Goal: Register for event/course

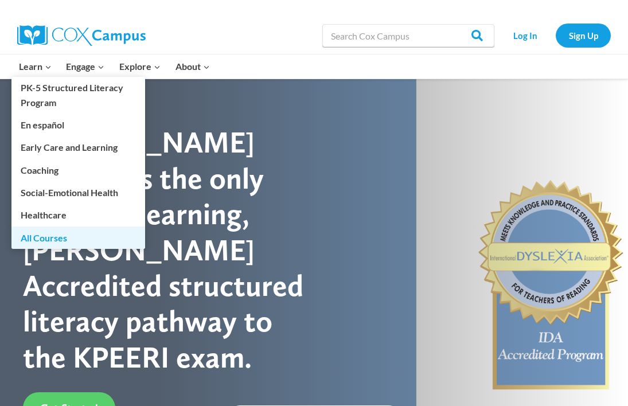
click at [49, 236] on link "All Courses" at bounding box center [78, 237] width 134 height 22
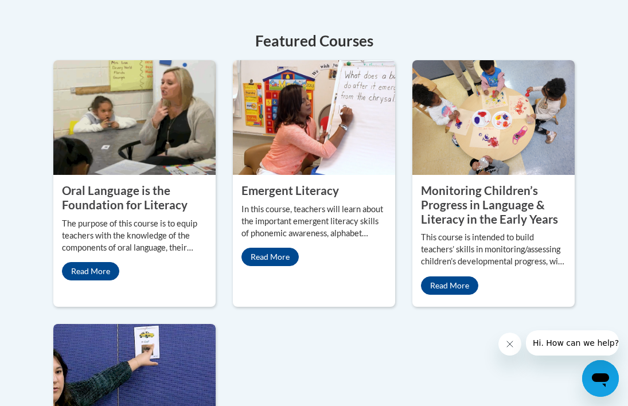
scroll to position [546, 0]
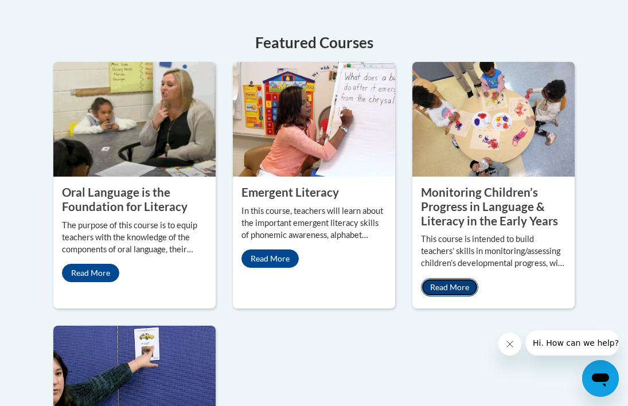
click at [451, 291] on link "Read More" at bounding box center [449, 287] width 57 height 18
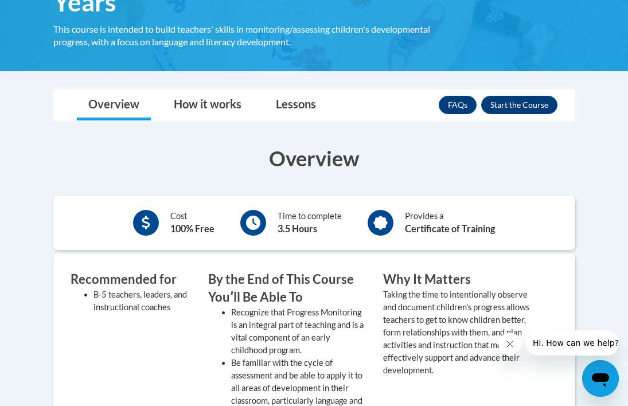
scroll to position [276, 0]
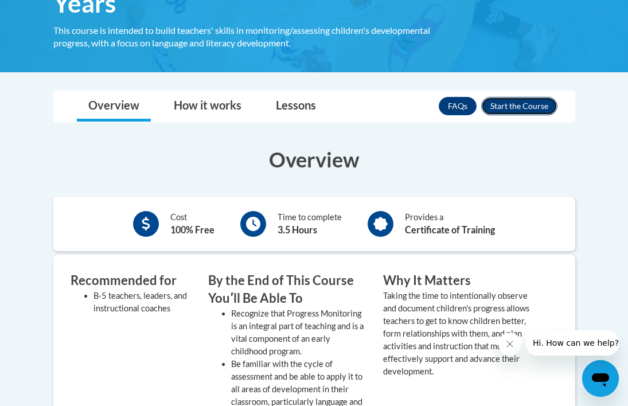
click at [535, 109] on button "Enroll" at bounding box center [519, 106] width 76 height 18
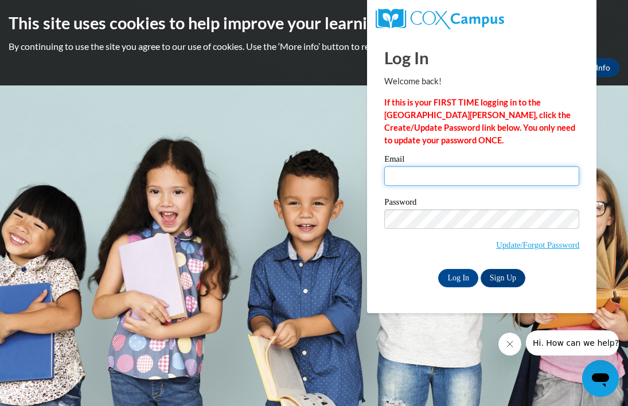
click at [473, 176] on input "Email" at bounding box center [481, 175] width 195 height 19
type input "dennis.kidman1976@gmail.com"
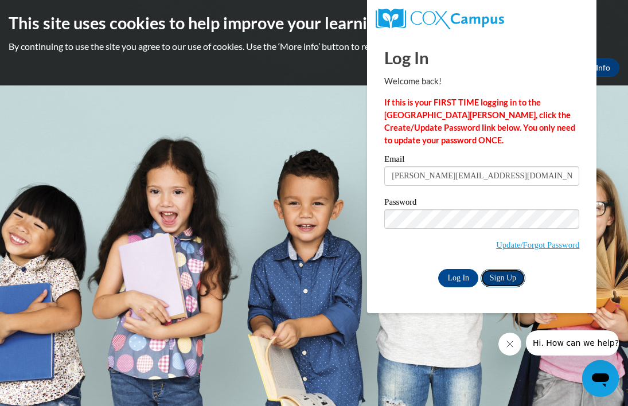
click at [508, 280] on link "Sign Up" at bounding box center [502, 278] width 45 height 18
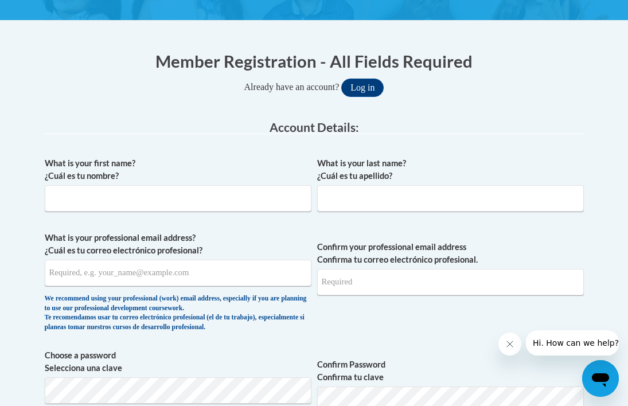
scroll to position [149, 0]
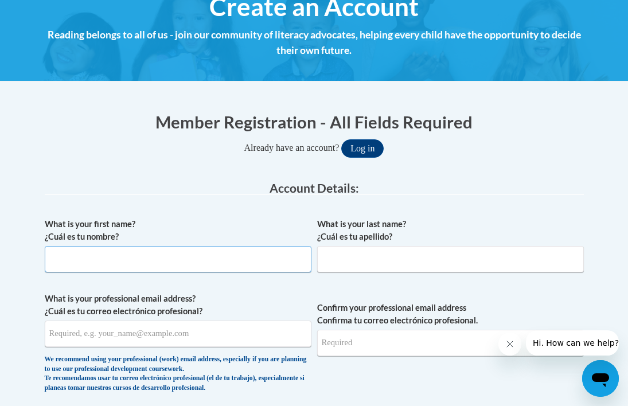
click at [199, 257] on input "What is your first name? ¿Cuál es tu nombre?" at bounding box center [178, 259] width 267 height 26
type input "DENNIS"
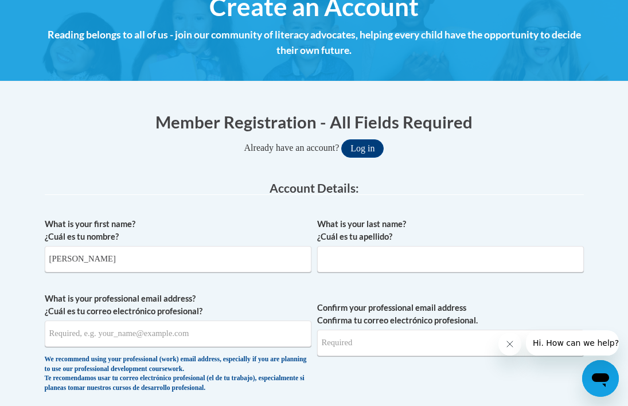
type input "KIDMAN"
type input "dennis.kidman1976@gmail.com"
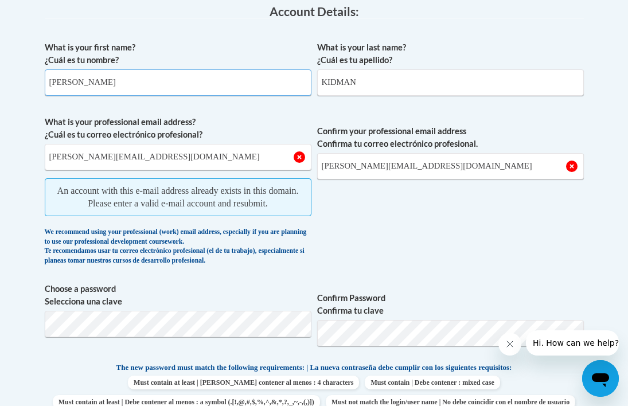
scroll to position [342, 0]
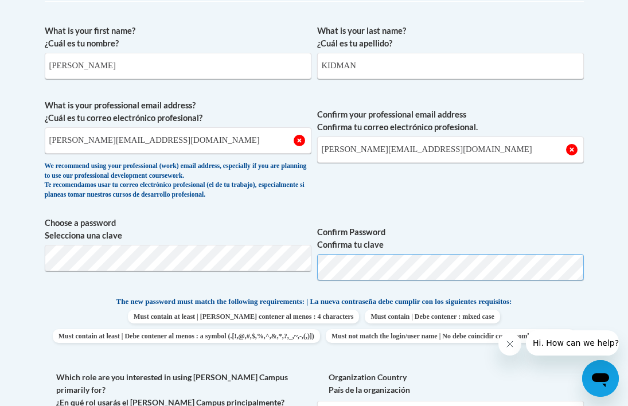
click at [316, 267] on span "Choose a password Selecciona una clave Confirm Password Confirma tu clave" at bounding box center [314, 253] width 539 height 73
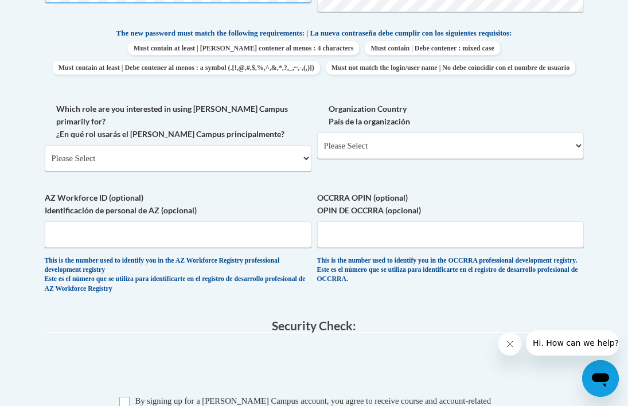
scroll to position [611, 0]
click at [303, 166] on select "Please Select College/University | Colegio/Universidad Community/Nonprofit Part…" at bounding box center [178, 157] width 267 height 26
select select "fbf2d438-af2f-41f8-98f1-81c410e29de3"
click at [45, 151] on select "Please Select College/University | Colegio/Universidad Community/Nonprofit Part…" at bounding box center [178, 157] width 267 height 26
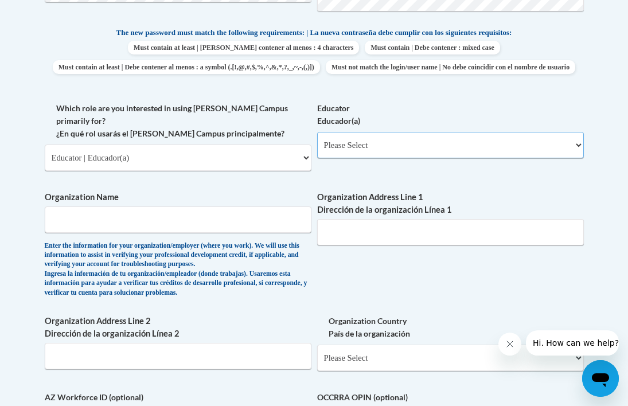
click at [404, 158] on select "Please Select Early Learning/Daycare Teacher/Family Home Care Provider | Maestr…" at bounding box center [450, 145] width 267 height 26
select select "5e2af403-4f2c-4e49-a02f-103e55d7b75b"
click at [317, 151] on select "Please Select Early Learning/Daycare Teacher/Family Home Care Provider | Maestr…" at bounding box center [450, 145] width 267 height 26
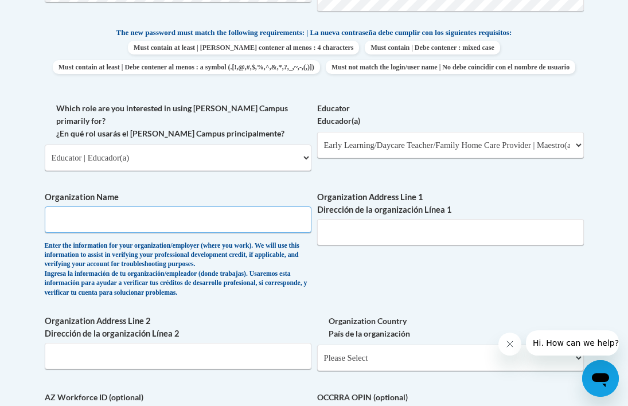
click at [122, 229] on input "Organization Name" at bounding box center [178, 219] width 267 height 26
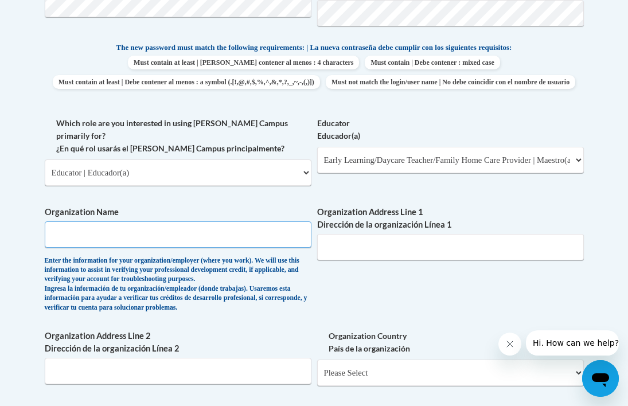
scroll to position [596, 0]
type input "Discovery Learning Center"
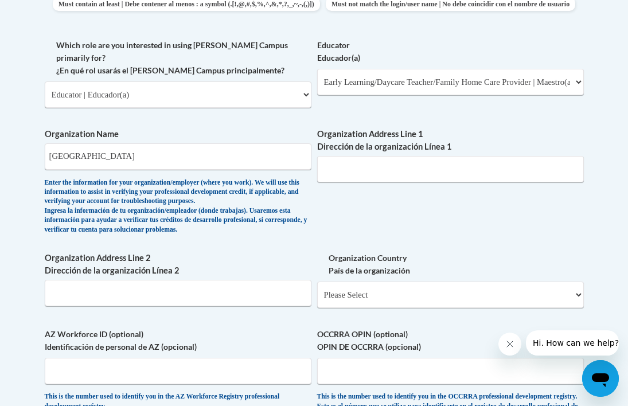
scroll to position [669, 0]
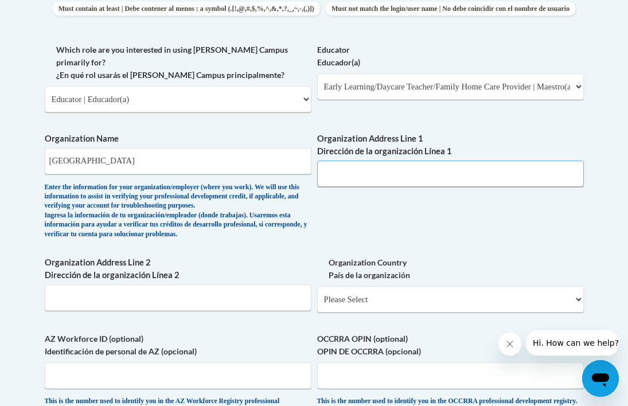
click at [371, 181] on input "Organization Address Line 1 Dirección de la organización Línea 1" at bounding box center [450, 173] width 267 height 26
paste input "3314 S. Valley View Rd. Sioux Falls"
type input "3314 S. Valley View Rd. Sioux Falls"
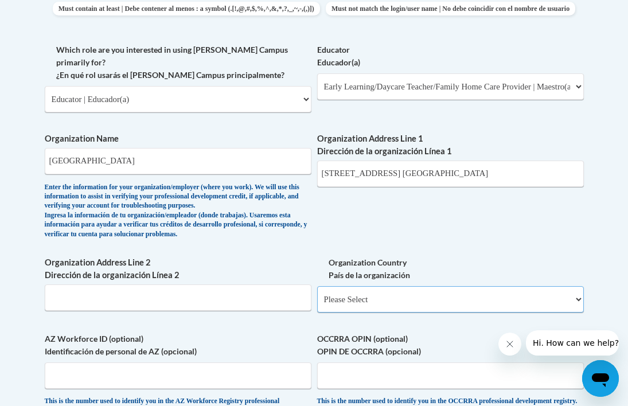
click at [527, 307] on select "Please Select United States | Estados Unidos Outside of the United States | Fue…" at bounding box center [450, 299] width 267 height 26
select select "ad49bcad-a171-4b2e-b99c-48b446064914"
click at [317, 293] on select "Please Select United States | Estados Unidos Outside of the United States | Fue…" at bounding box center [450, 299] width 267 height 26
select select
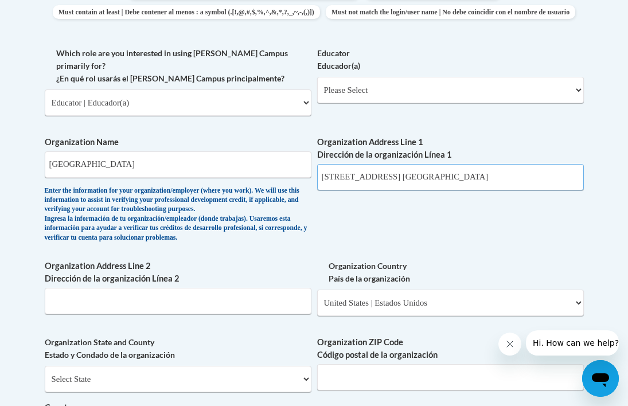
click at [456, 182] on input "3314 S. Valley View Rd. Sioux Falls" at bounding box center [450, 177] width 267 height 26
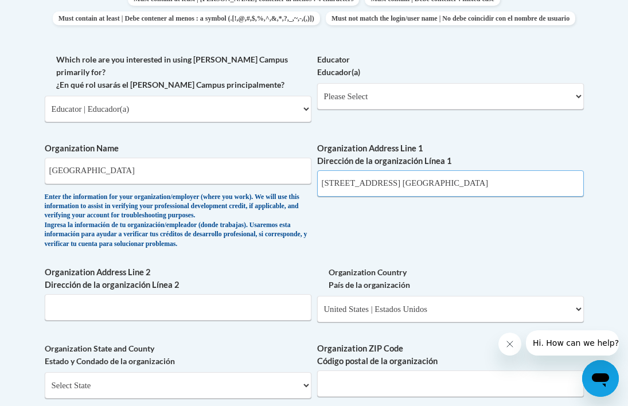
scroll to position [658, 0]
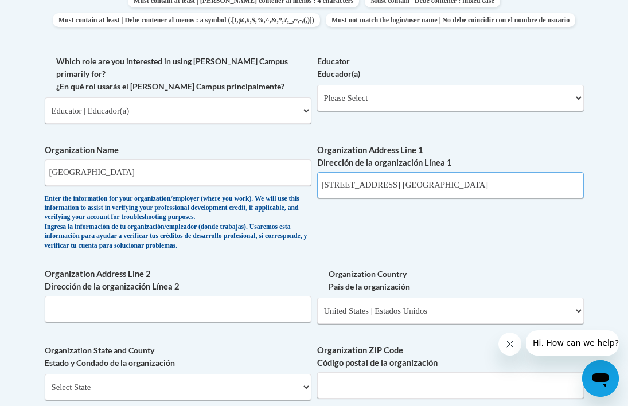
drag, startPoint x: 413, startPoint y: 193, endPoint x: 466, endPoint y: 193, distance: 53.3
click at [466, 193] on input "3314 S. Valley View Rd. Sioux Falls" at bounding box center [450, 185] width 267 height 26
type input "3314 S. Valley View Rd."
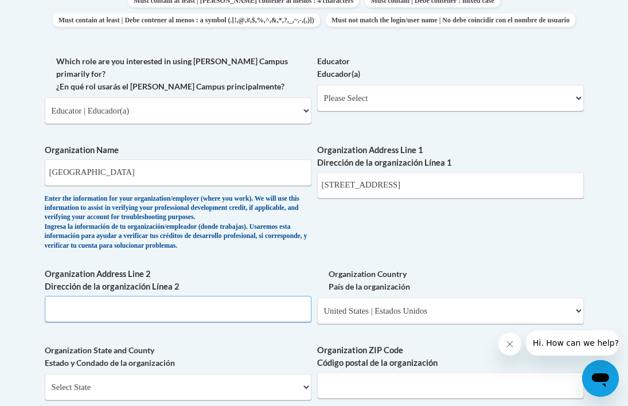
click at [177, 318] on input "Organization Address Line 2 Dirección de la organización Línea 2" at bounding box center [178, 309] width 267 height 26
type input "Sioux falls"
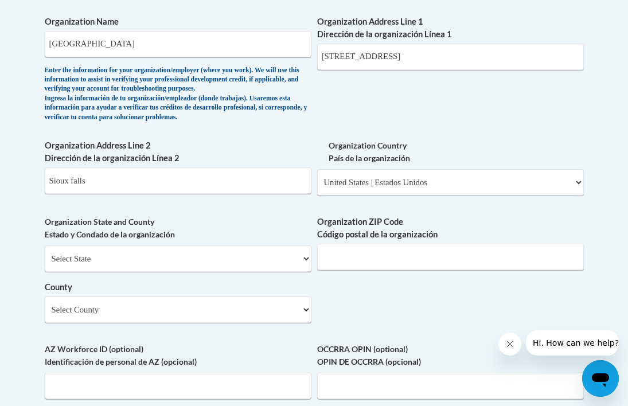
scroll to position [801, 0]
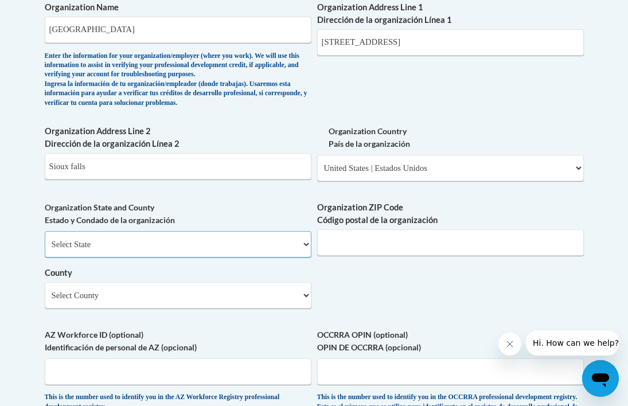
click at [162, 254] on select "Select State Alabama Alaska Arizona Arkansas California Colorado Connecticut De…" at bounding box center [178, 244] width 267 height 26
select select "South Dakota"
click at [45, 237] on select "Select State Alabama Alaska Arizona Arkansas California Colorado Connecticut De…" at bounding box center [178, 244] width 267 height 26
click at [199, 308] on select "Select County Aurora Beadle Bennett Bon Homme Brookings Brown Brule Buffalo But…" at bounding box center [178, 295] width 267 height 26
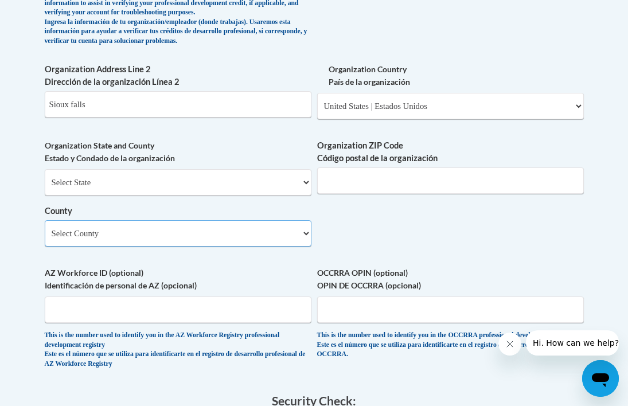
scroll to position [864, 0]
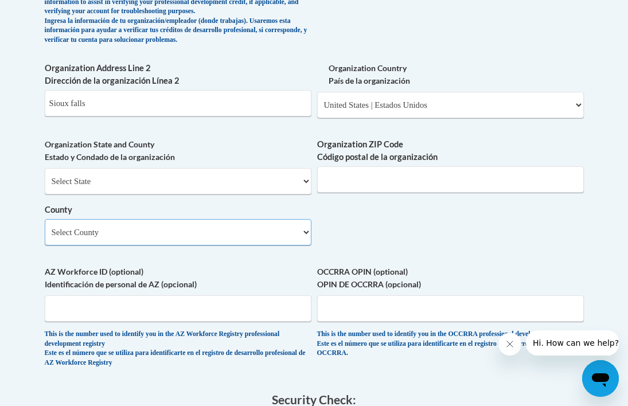
click at [284, 243] on select "Select County Aurora Beadle Bennett Bon Homme Brookings Brown Brule Buffalo But…" at bounding box center [178, 232] width 267 height 26
click at [308, 238] on select "Select County Aurora Beadle Bennett Bon Homme Brookings Brown Brule Buffalo But…" at bounding box center [178, 232] width 267 height 26
select select "Minnehaha"
click at [45, 225] on select "Select County Aurora Beadle Bennett Bon Homme Brookings Brown Brule Buffalo But…" at bounding box center [178, 232] width 267 height 26
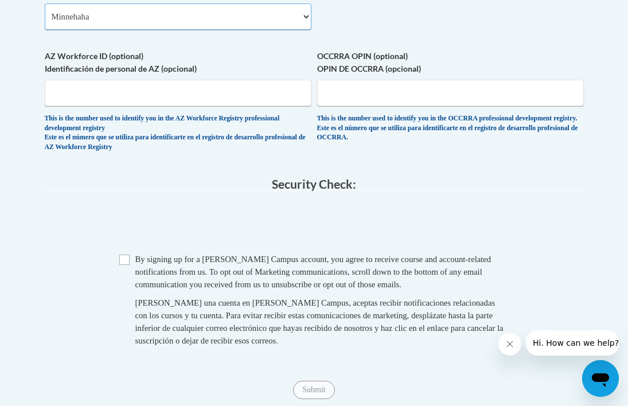
scroll to position [1080, 0]
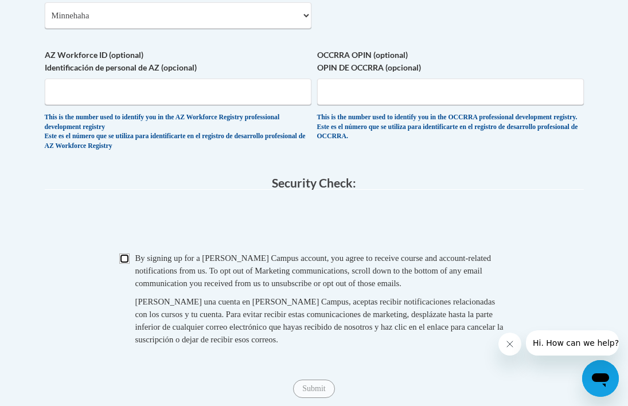
click at [126, 264] on input "Checkbox" at bounding box center [124, 258] width 10 height 10
checkbox input "true"
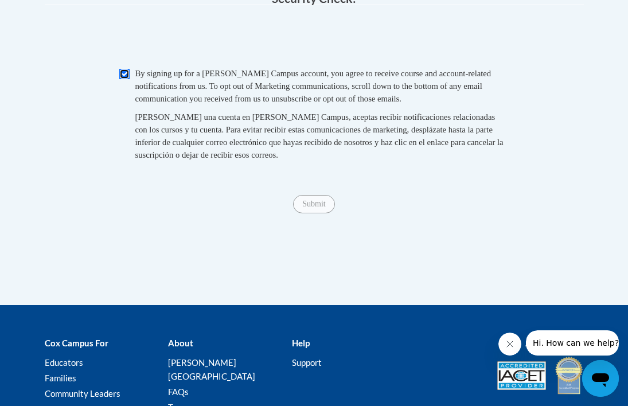
scroll to position [1263, 0]
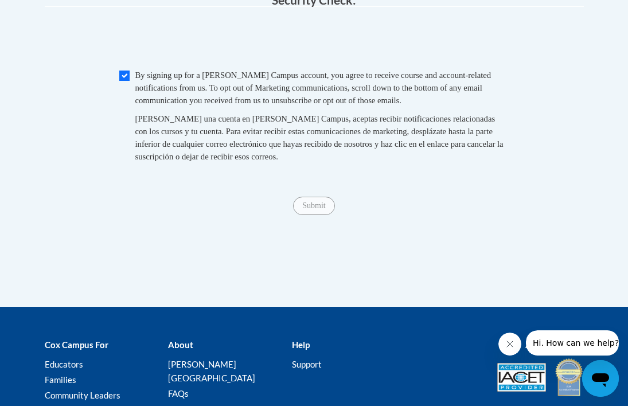
click at [316, 209] on span "Submit" at bounding box center [313, 204] width 41 height 9
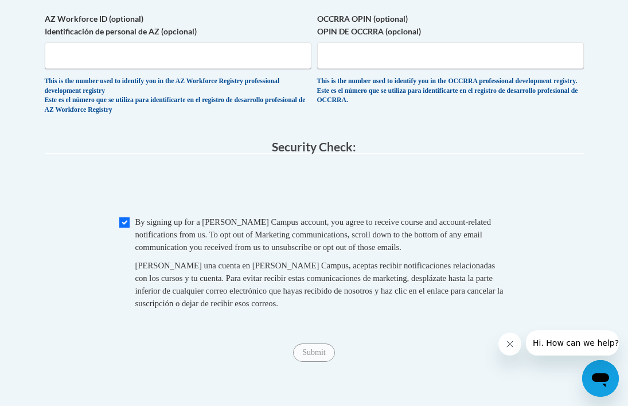
scroll to position [1118, 0]
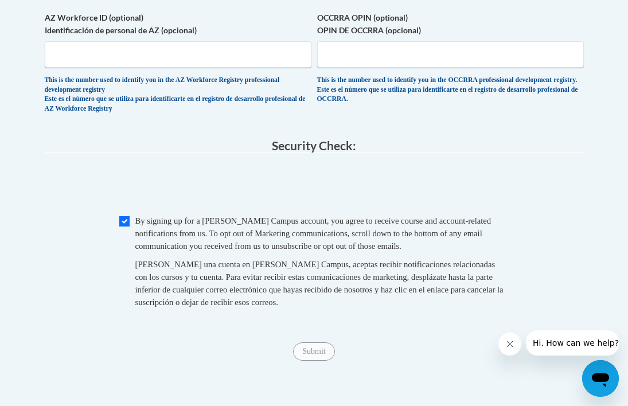
drag, startPoint x: 317, startPoint y: 361, endPoint x: 362, endPoint y: 342, distance: 48.5
click at [317, 355] on span "Submit" at bounding box center [313, 350] width 41 height 9
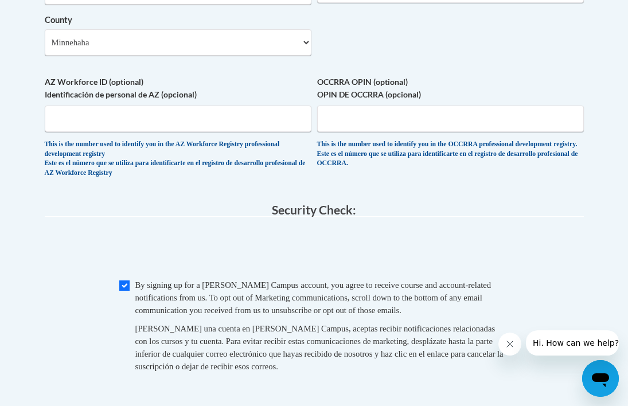
scroll to position [1056, 0]
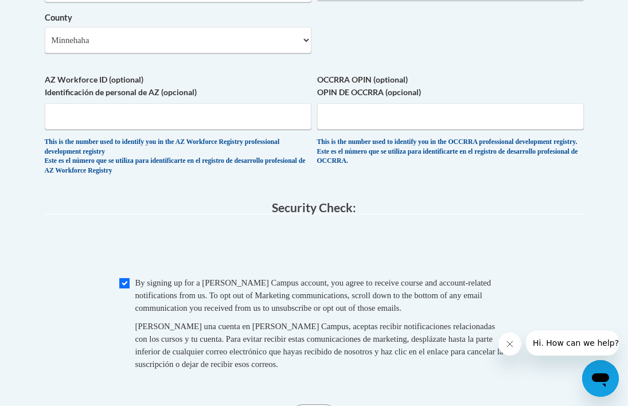
click at [568, 344] on span "Hi. How can we help?" at bounding box center [575, 342] width 86 height 9
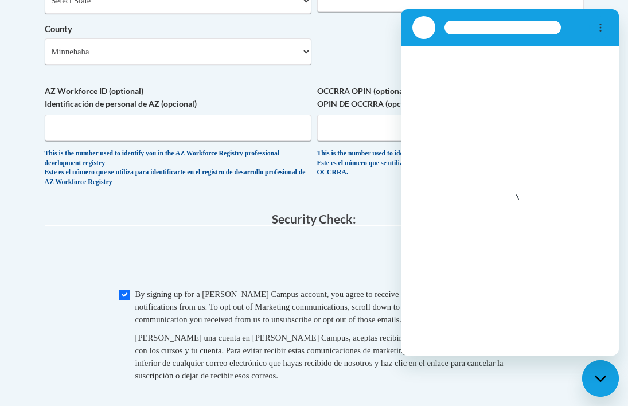
scroll to position [1046, 0]
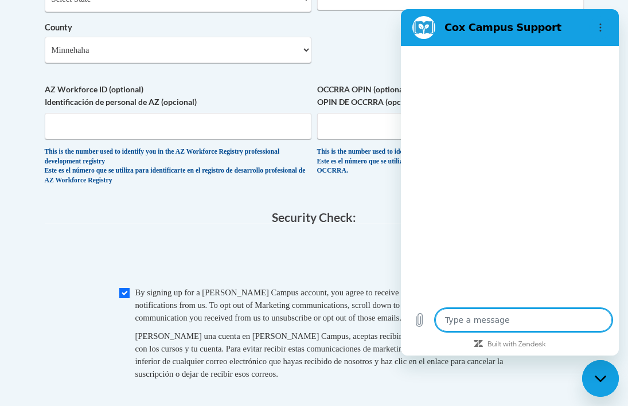
click at [523, 317] on textarea at bounding box center [523, 319] width 177 height 23
type textarea "x"
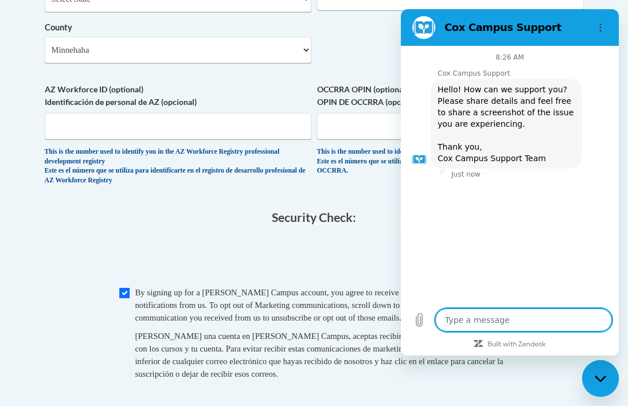
type textarea "i"
type textarea "x"
type textarea "i"
type textarea "x"
type textarea "i c"
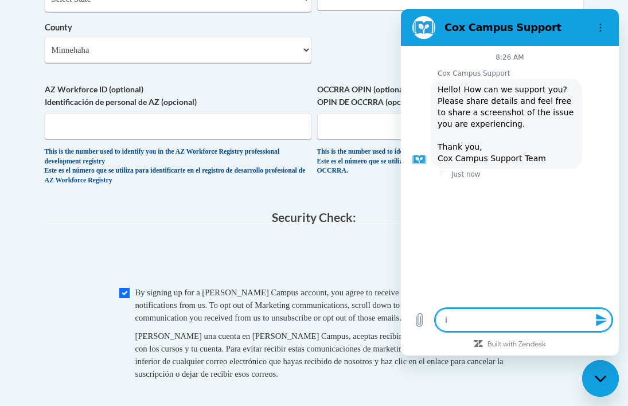
type textarea "x"
type textarea "i ca"
type textarea "x"
type textarea "i can"
type textarea "x"
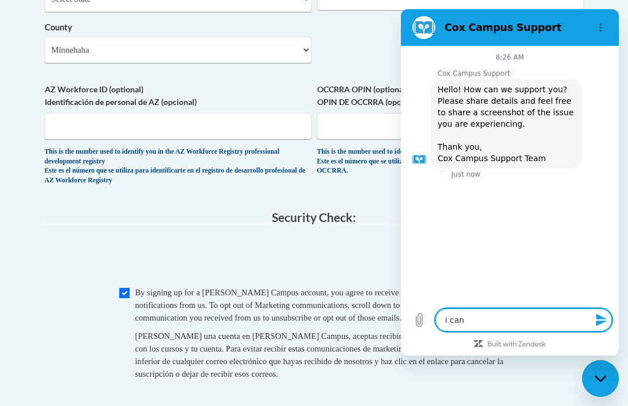
type textarea "i can'"
type textarea "x"
type textarea "i can't"
type textarea "x"
type textarea "i can't"
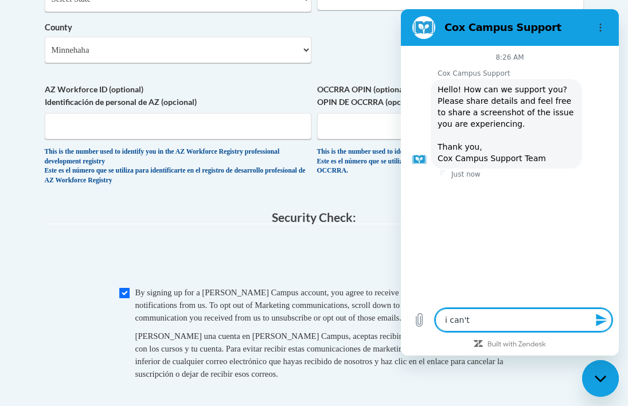
type textarea "x"
type textarea "i can't s"
type textarea "x"
type textarea "i can't si"
type textarea "x"
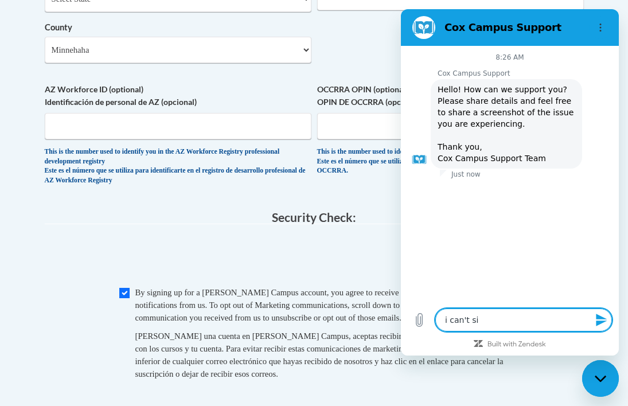
type textarea "i can't sig"
type textarea "x"
type textarea "i can't sign"
type textarea "x"
type textarea "i can't sign"
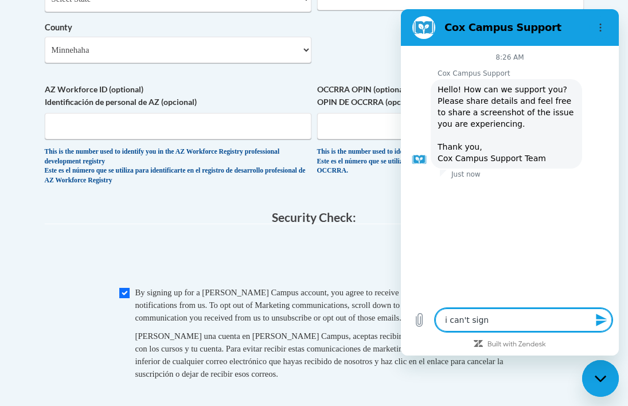
type textarea "x"
type textarea "i can't sign u"
type textarea "x"
type textarea "i can't sign up"
type textarea "x"
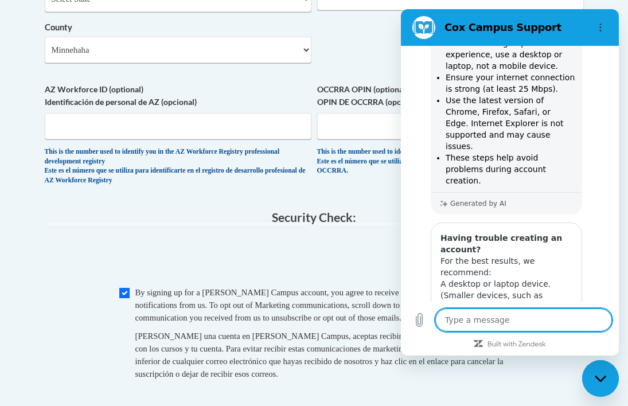
scroll to position [212, 0]
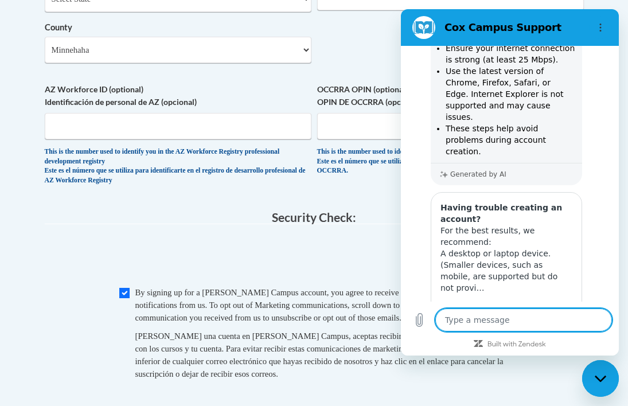
type textarea "x"
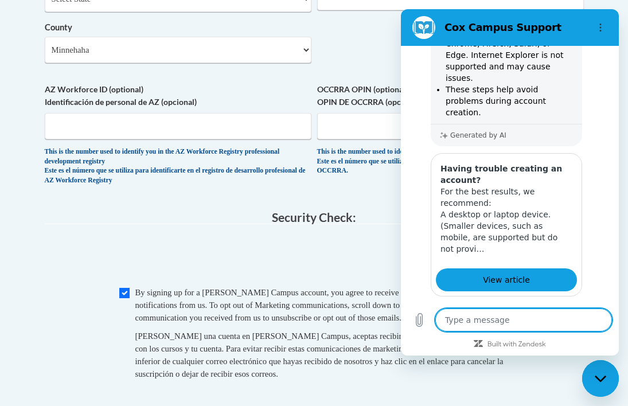
scroll to position [280, 0]
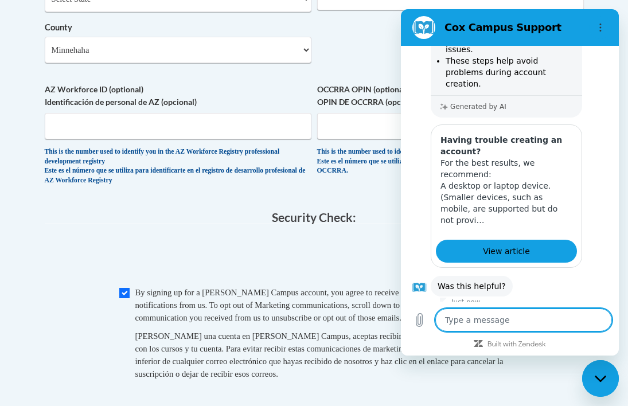
click at [96, 248] on span "0cAFcWeA5n7sKSLHau0-GGzFABU1HQ-S6zlS3PuoxEiYxXjJCIZcLrsSSVv_uVFIwnHdCTfrlTnIny4…" at bounding box center [314, 258] width 539 height 45
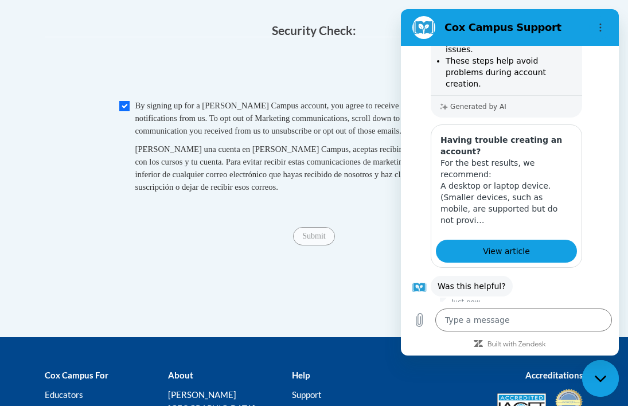
scroll to position [1232, 0]
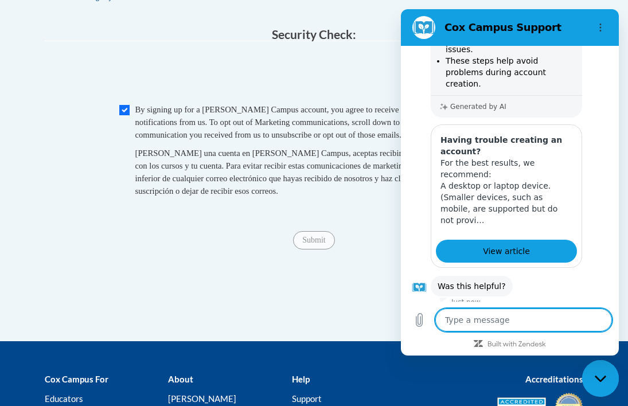
click at [496, 319] on textarea at bounding box center [523, 319] width 177 height 23
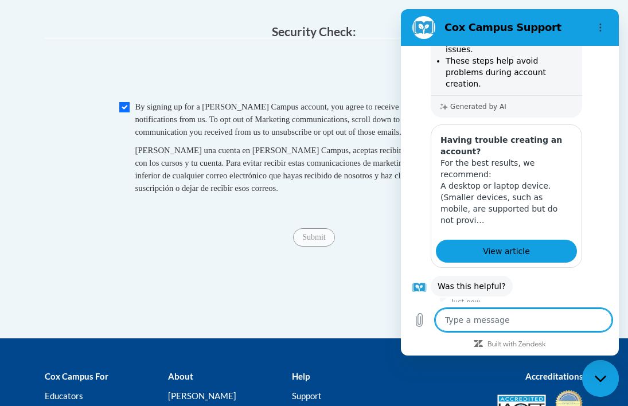
type textarea "s"
type textarea "x"
type textarea "sy"
type textarea "x"
type textarea "s"
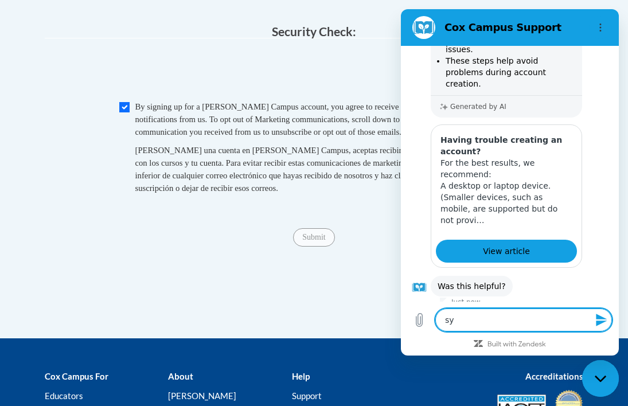
type textarea "x"
type textarea "su"
type textarea "x"
type textarea "sub"
type textarea "x"
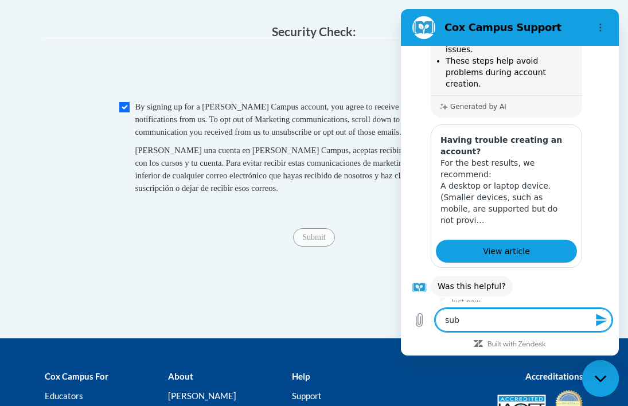
type textarea "subm"
type textarea "x"
type textarea "submi"
type textarea "x"
type textarea "submit"
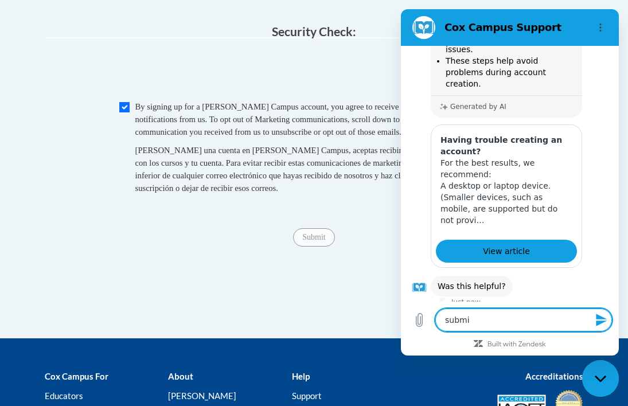
type textarea "x"
type textarea "submit"
type textarea "x"
type textarea "submit b"
type textarea "x"
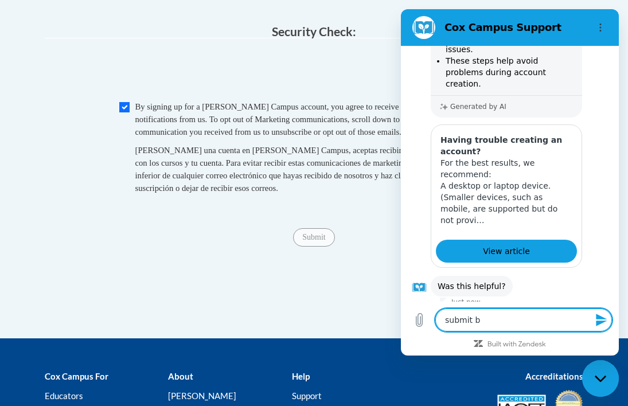
type textarea "submit bu"
type textarea "x"
type textarea "submit but"
type textarea "x"
type textarea "submit butt"
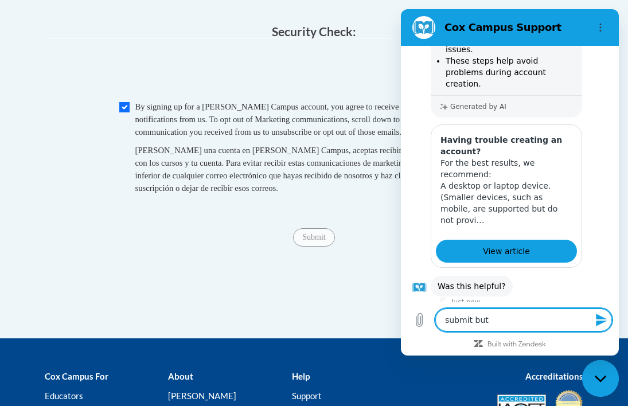
type textarea "x"
type textarea "submit butto"
type textarea "x"
type textarea "submit button"
type textarea "x"
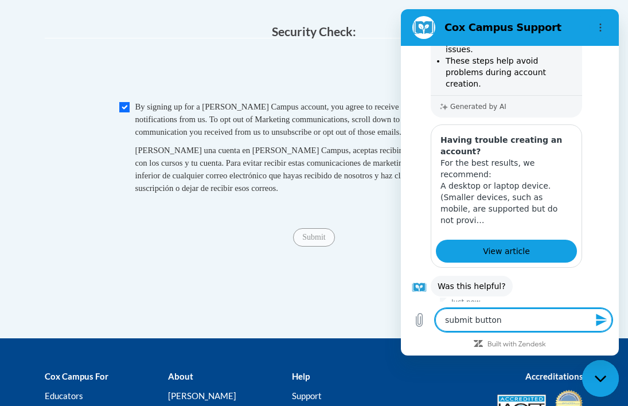
type textarea "submit button"
type textarea "x"
type textarea "submit button i"
type textarea "x"
type textarea "submit button is"
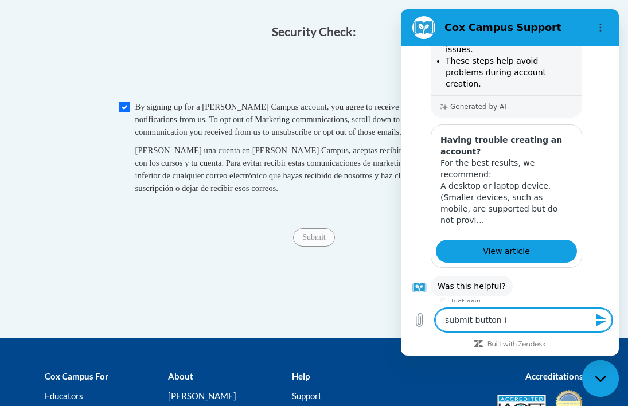
type textarea "x"
type textarea "submit button is"
type textarea "x"
type textarea "submit button is n"
type textarea "x"
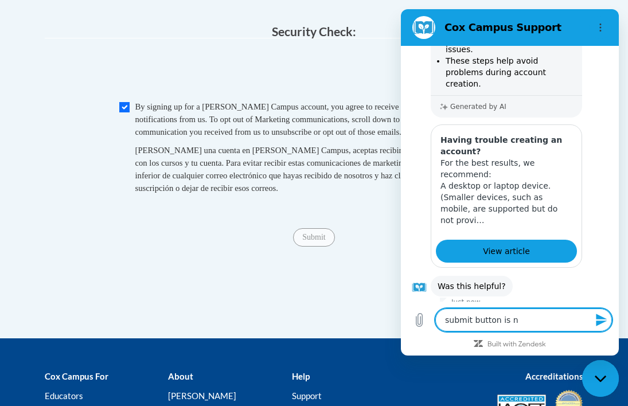
type textarea "submit button is no"
type textarea "x"
type textarea "submit button is not"
type textarea "x"
type textarea "submit button is not"
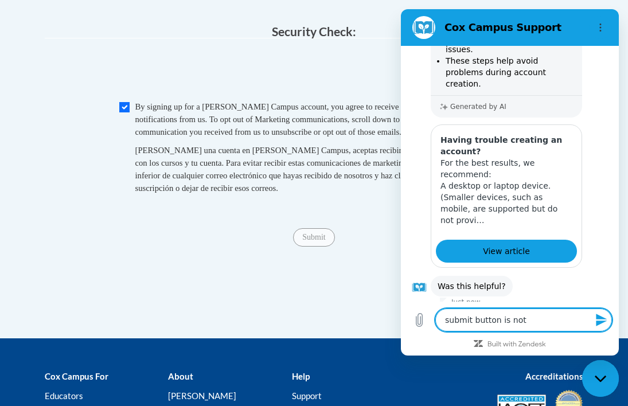
type textarea "x"
type textarea "submit button is not a"
type textarea "x"
type textarea "submit button is not al"
type textarea "x"
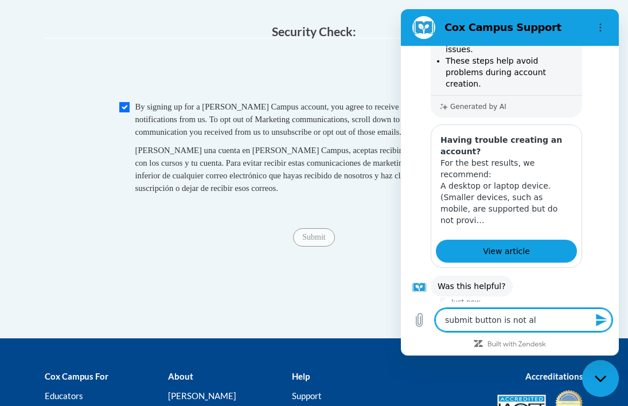
type textarea "submit button is not all"
type textarea "x"
type textarea "submit button is not allo"
type textarea "x"
type textarea "submit button is not allow"
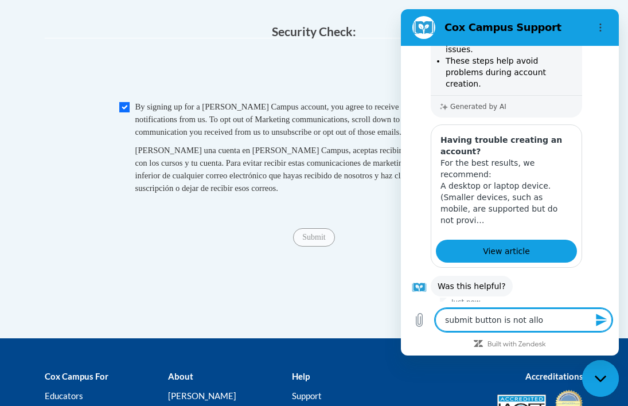
type textarea "x"
type textarea "submit button is not allowi"
type textarea "x"
type textarea "submit button is not allowin"
type textarea "x"
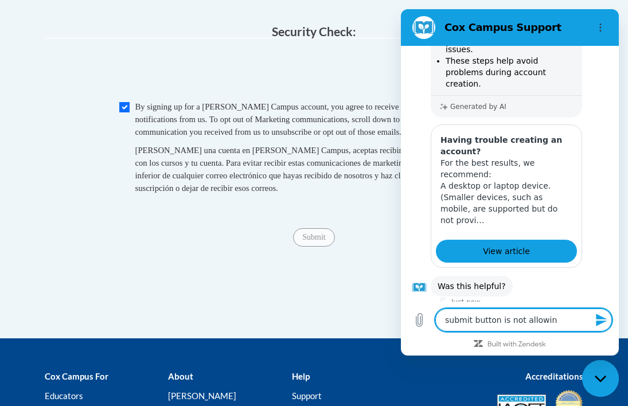
type textarea "submit button is not allowing"
type textarea "x"
type textarea "submit button is not allowing"
type textarea "x"
type textarea "submit button is not allowing m"
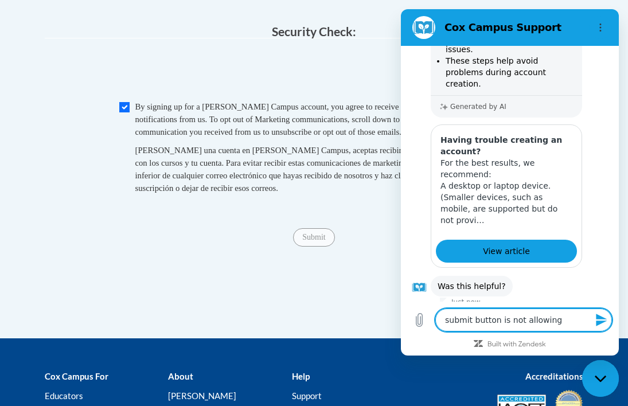
type textarea "x"
type textarea "submit button is not allowing me"
type textarea "x"
type textarea "submit button is not allowing me"
type textarea "x"
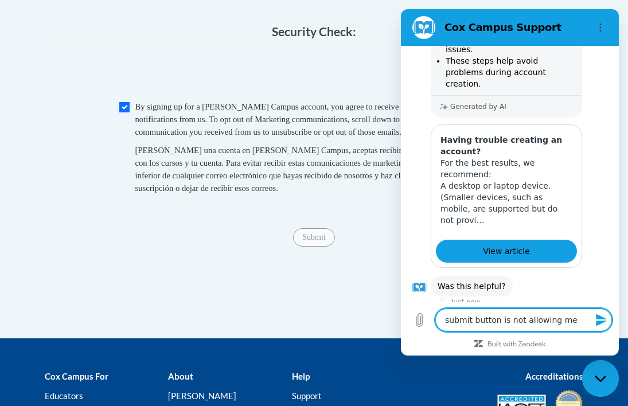
type textarea "submit button is not allowing me t"
type textarea "x"
type textarea "submit button is not allowing me to"
type textarea "x"
type textarea "submit button is not allowing me to"
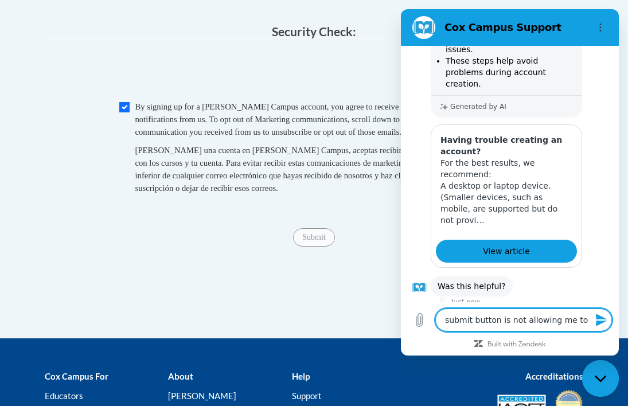
type textarea "x"
type textarea "submit button is not allowing me to c"
type textarea "x"
type textarea "submit button is not allowing me to cl"
type textarea "x"
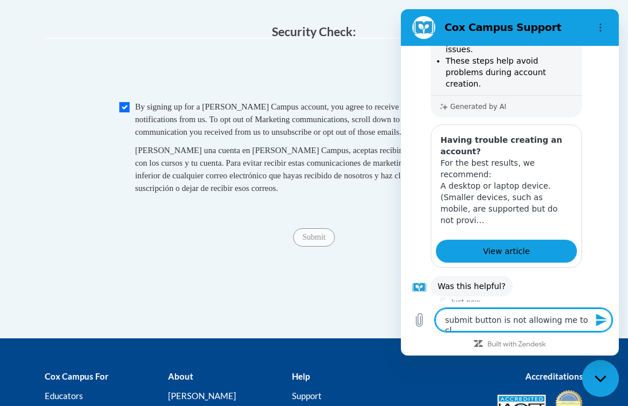
type textarea "submit button is not allowing me to cli"
type textarea "x"
type textarea "submit button is not allowing me to clic"
type textarea "x"
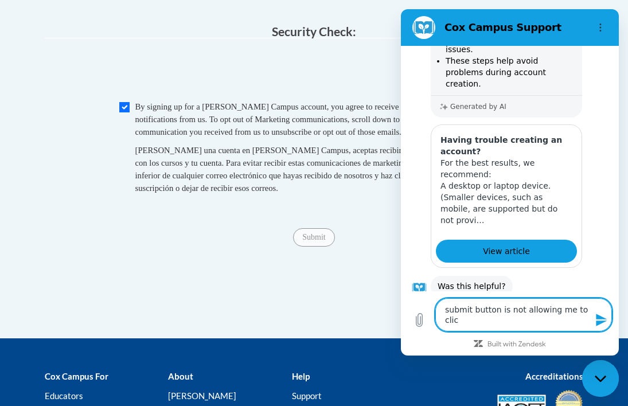
type textarea "submit button is not allowing me to click"
type textarea "x"
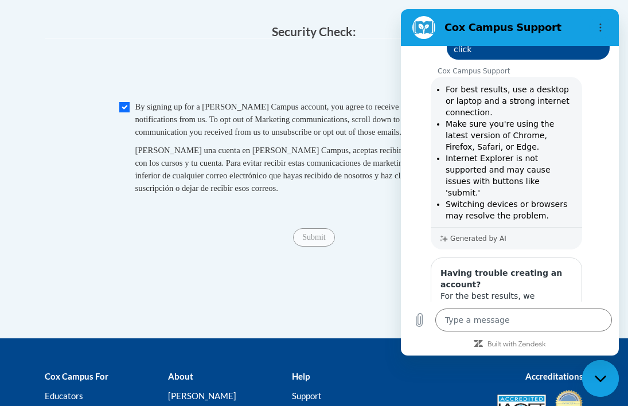
scroll to position [585, 0]
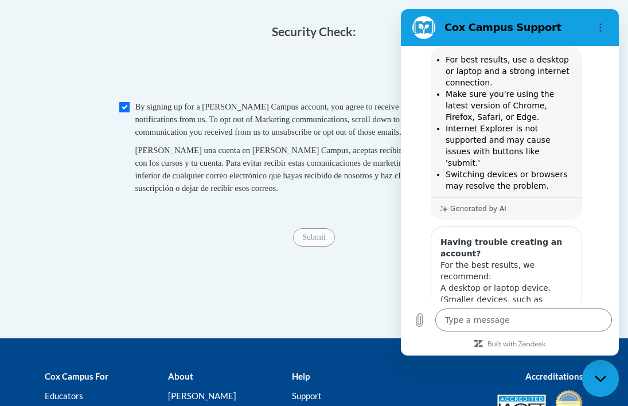
type textarea "x"
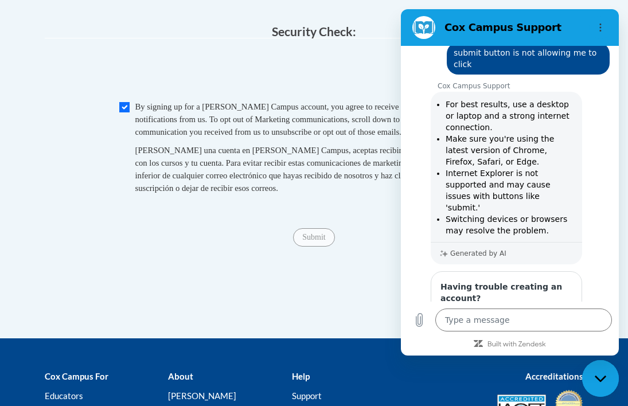
scroll to position [520, 0]
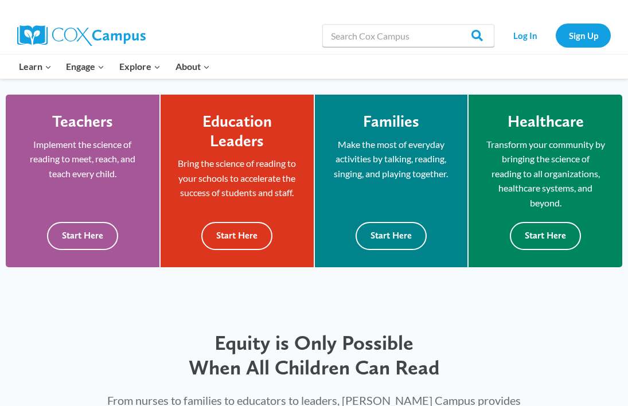
scroll to position [321, 0]
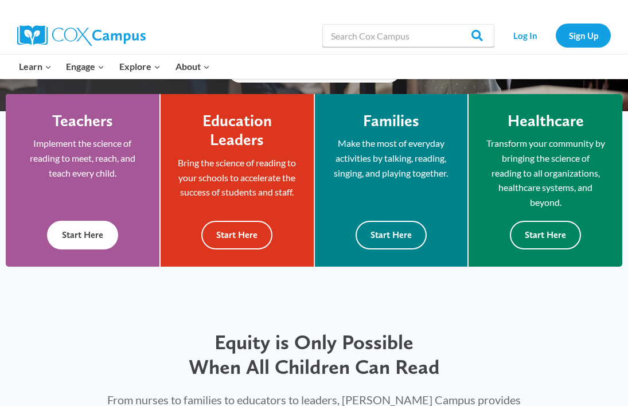
click at [85, 234] on button "Start Here" at bounding box center [82, 235] width 71 height 28
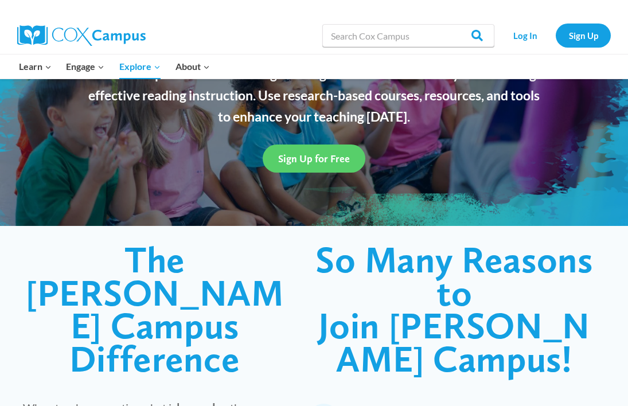
scroll to position [144, 0]
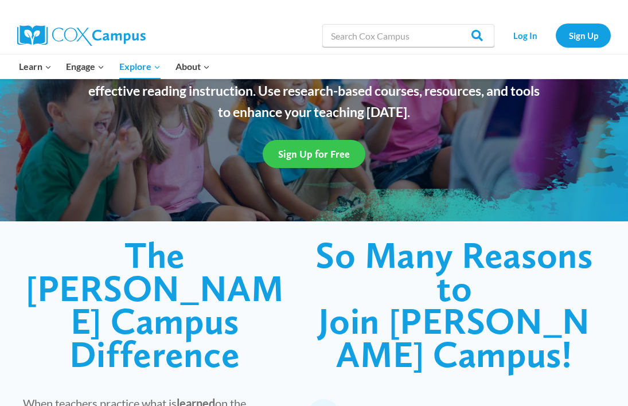
click at [335, 151] on span "Sign Up for Free" at bounding box center [314, 154] width 72 height 12
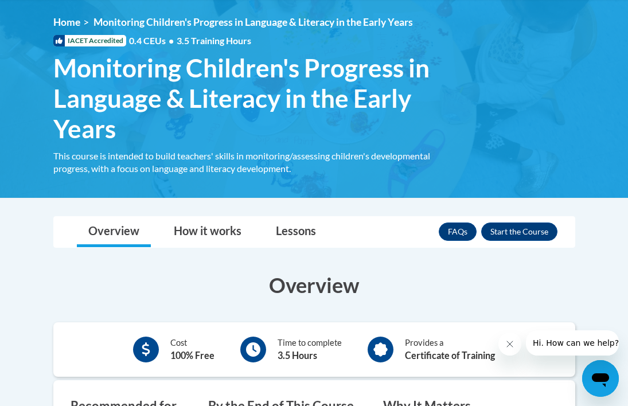
scroll to position [158, 0]
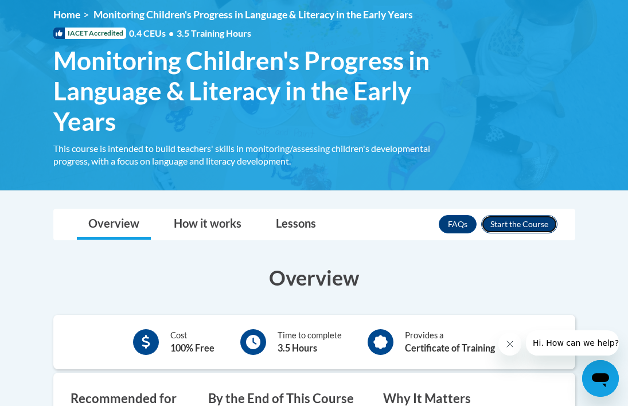
click at [525, 228] on button "Enroll" at bounding box center [519, 224] width 76 height 18
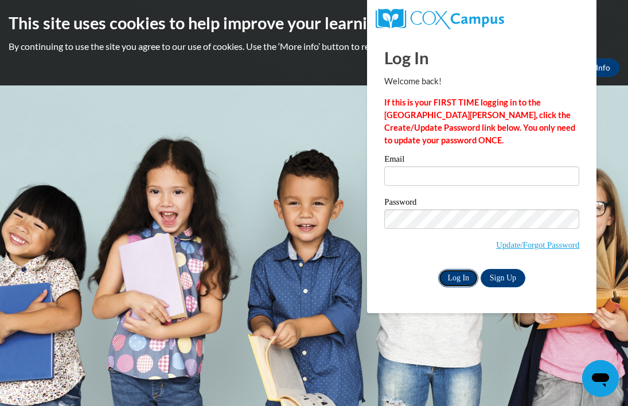
click at [465, 279] on input "Log In" at bounding box center [458, 278] width 40 height 18
click at [445, 179] on input "Email" at bounding box center [481, 175] width 195 height 19
type input "dennis.kidman1976@gmail.com"
click at [451, 278] on input "Log In" at bounding box center [458, 278] width 40 height 18
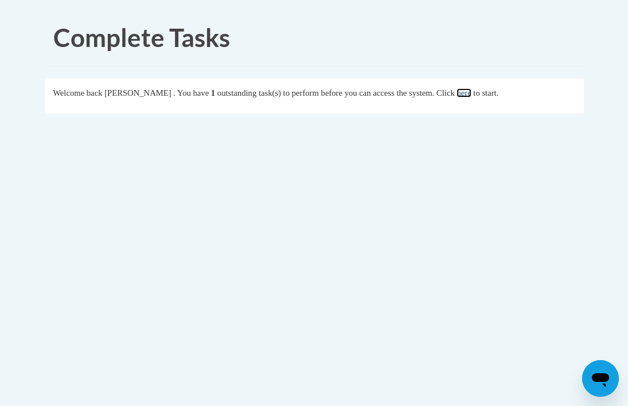
click at [471, 96] on link "here" at bounding box center [463, 92] width 14 height 9
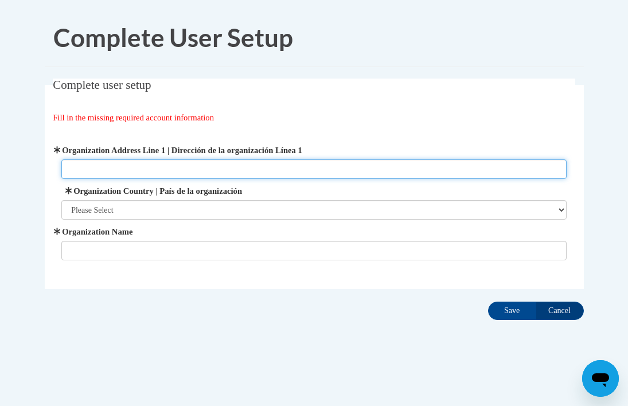
click at [303, 170] on input "Organization Address Line 1 | Dirección de la organización Línea 1" at bounding box center [313, 168] width 505 height 19
type input "3314 S Valley View Rd"
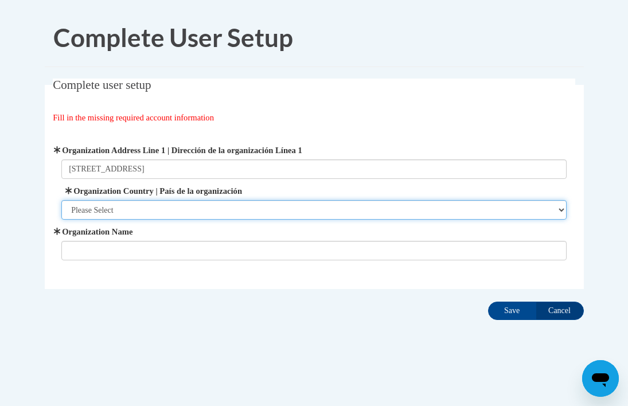
click at [295, 206] on select "Please Select United States | Estados Unidos Outside of the United States | Fue…" at bounding box center [313, 209] width 505 height 19
select select "ad49bcad-a171-4b2e-b99c-48b446064914"
click at [61, 200] on select "Please Select United States | Estados Unidos Outside of the United States | Fue…" at bounding box center [313, 209] width 505 height 19
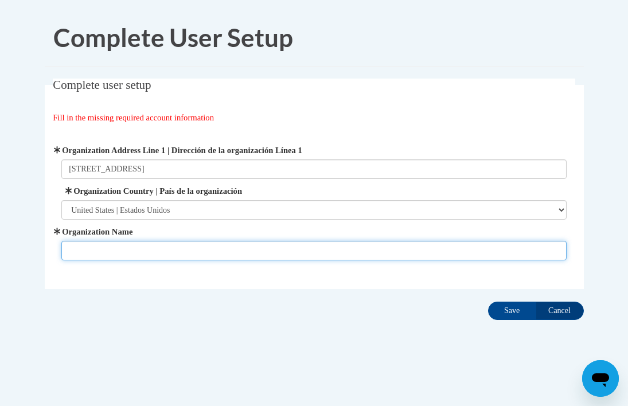
click at [261, 251] on input "Organization Name" at bounding box center [313, 250] width 505 height 19
type input "DISCOVERY LEARNING CENTER"
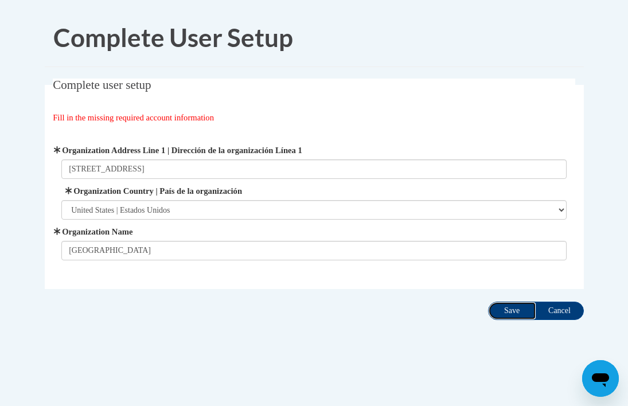
click at [512, 315] on input "Save" at bounding box center [512, 310] width 48 height 18
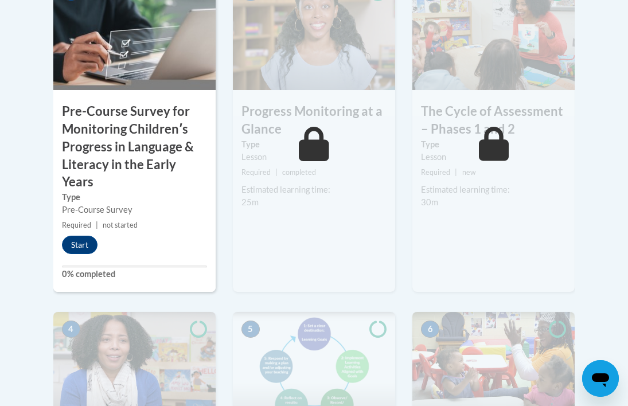
scroll to position [467, 0]
click at [81, 245] on button "Start" at bounding box center [80, 244] width 36 height 18
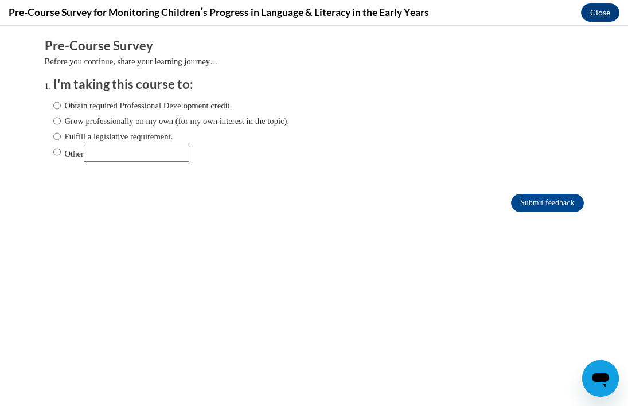
scroll to position [0, 0]
click at [60, 124] on input "Grow professionally on my own (for my own interest in the topic)." at bounding box center [56, 121] width 7 height 13
radio input "true"
click at [546, 204] on input "Submit feedback" at bounding box center [547, 203] width 72 height 18
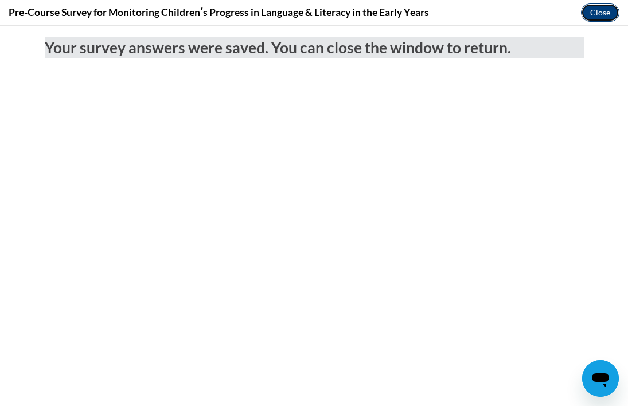
click at [603, 14] on button "Close" at bounding box center [600, 12] width 38 height 18
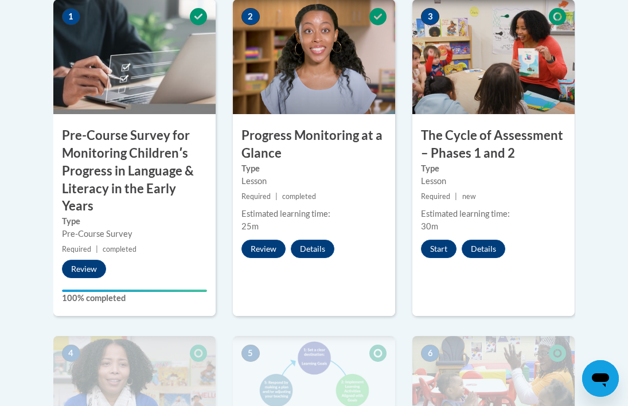
scroll to position [436, 0]
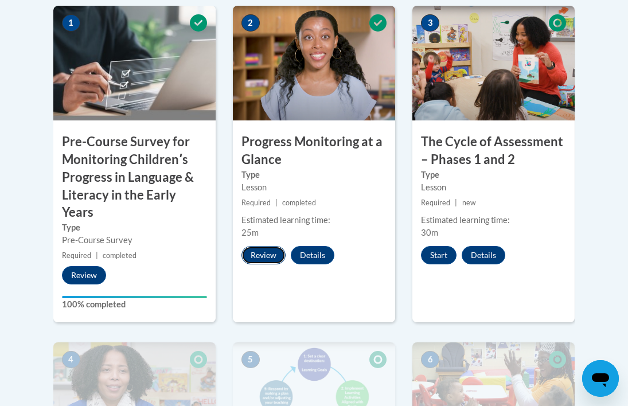
click at [266, 258] on button "Review" at bounding box center [263, 255] width 44 height 18
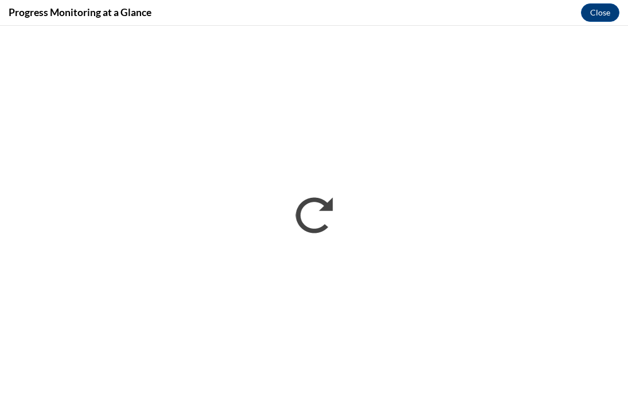
scroll to position [0, 0]
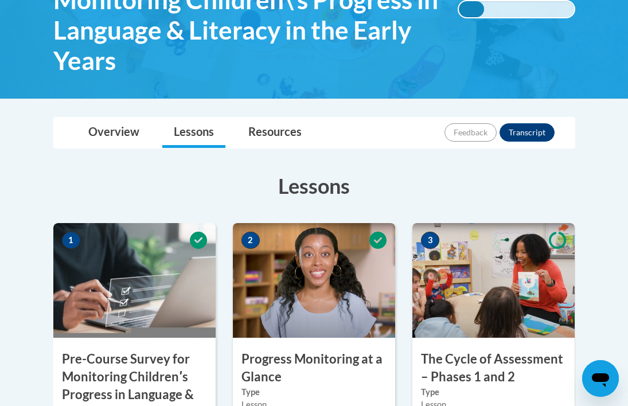
scroll to position [221, 0]
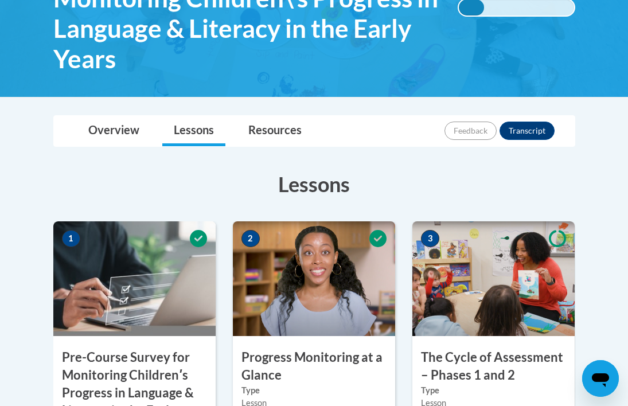
click at [526, 248] on img at bounding box center [493, 278] width 162 height 115
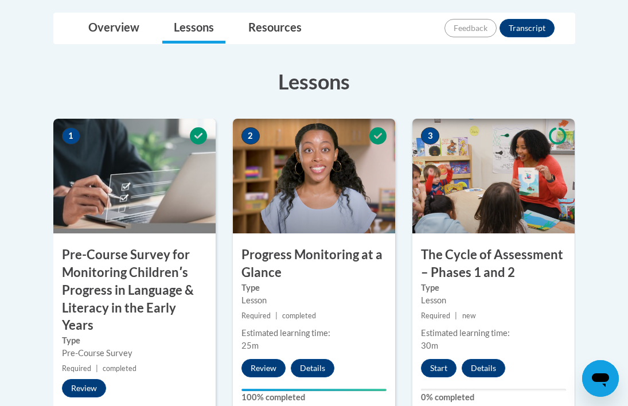
scroll to position [326, 0]
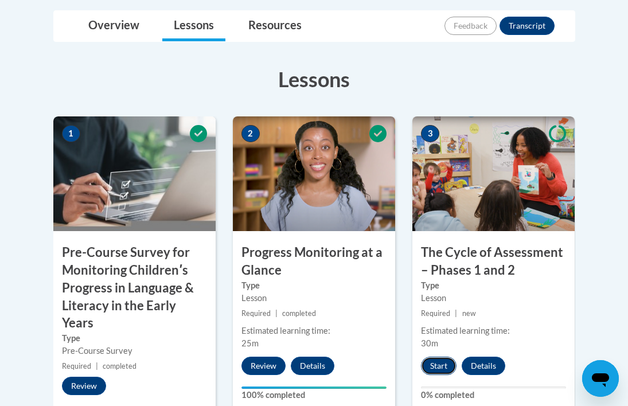
click at [436, 369] on button "Start" at bounding box center [439, 366] width 36 height 18
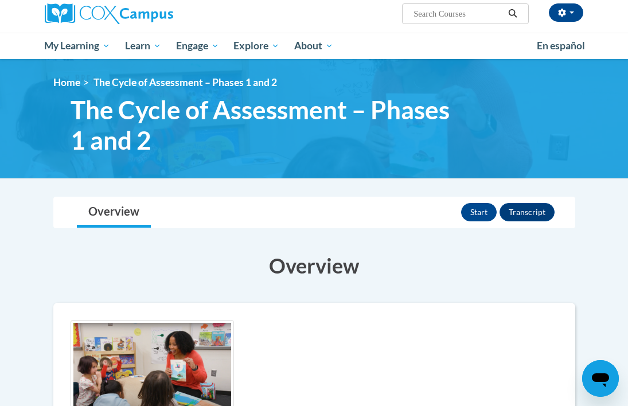
scroll to position [93, 0]
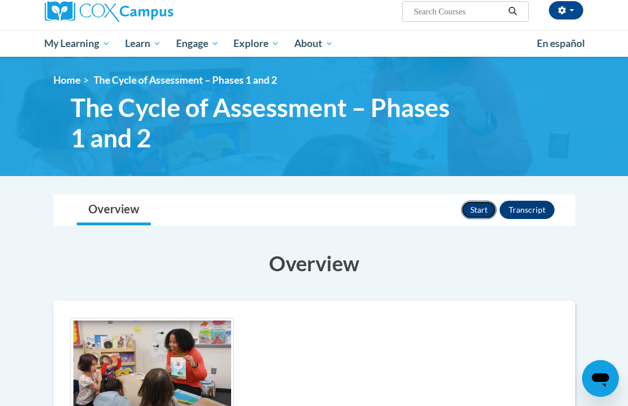
click at [483, 211] on button "Start" at bounding box center [479, 210] width 36 height 18
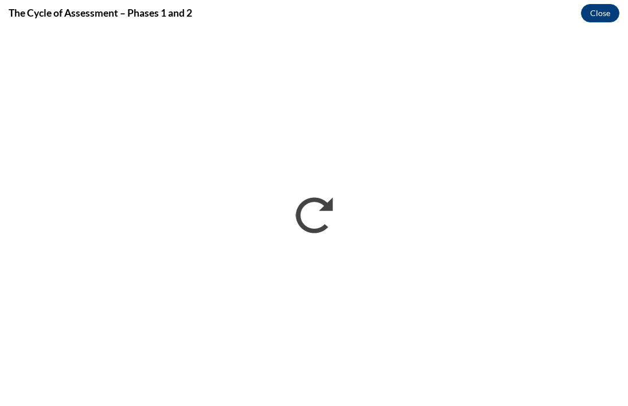
scroll to position [0, 0]
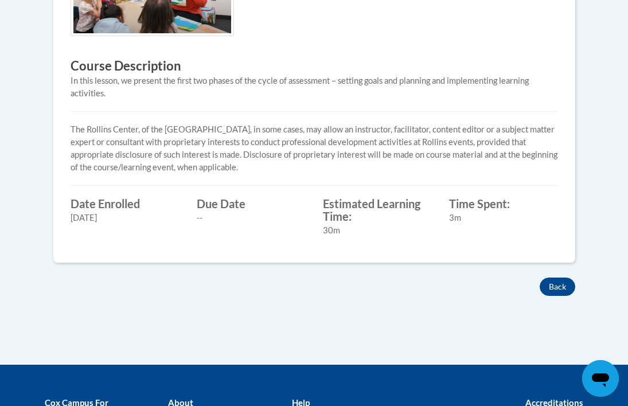
scroll to position [468, 0]
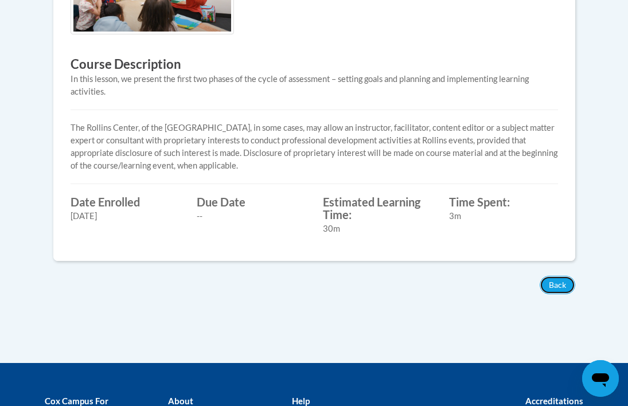
drag, startPoint x: 561, startPoint y: 283, endPoint x: 519, endPoint y: 246, distance: 56.0
click at [561, 283] on button "Back" at bounding box center [557, 285] width 36 height 18
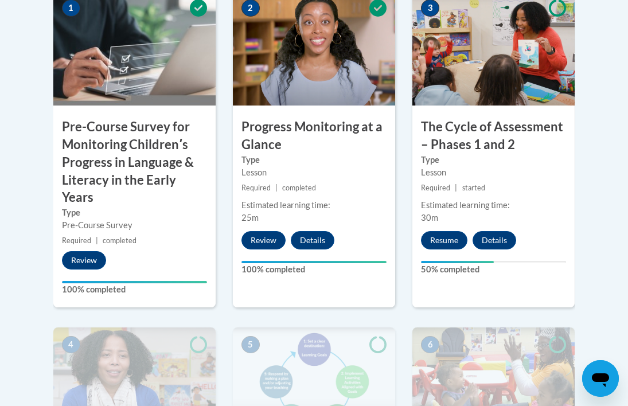
scroll to position [453, 0]
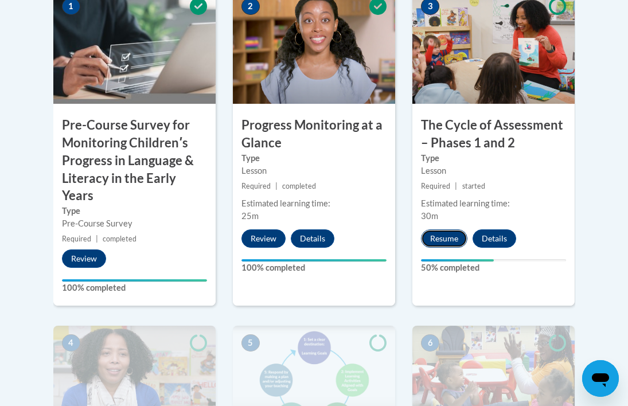
click at [456, 241] on button "Resume" at bounding box center [444, 238] width 46 height 18
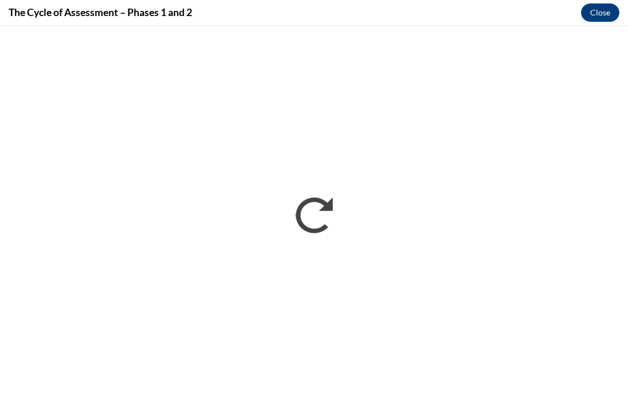
scroll to position [0, 0]
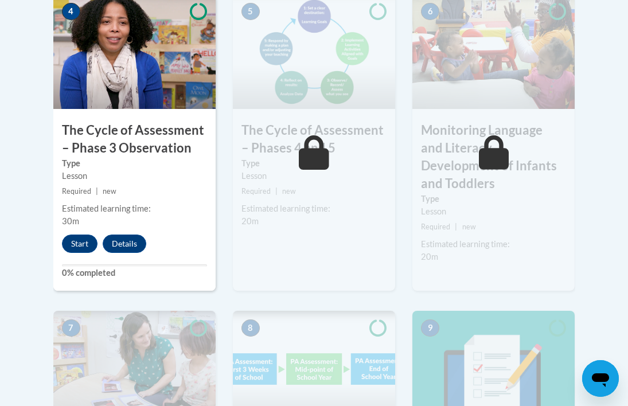
scroll to position [784, 0]
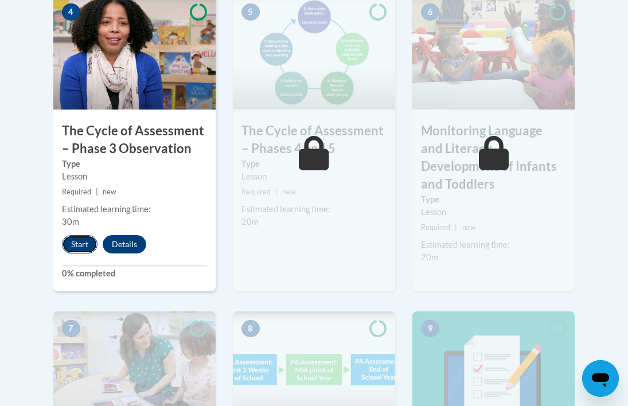
click at [80, 246] on button "Start" at bounding box center [80, 244] width 36 height 18
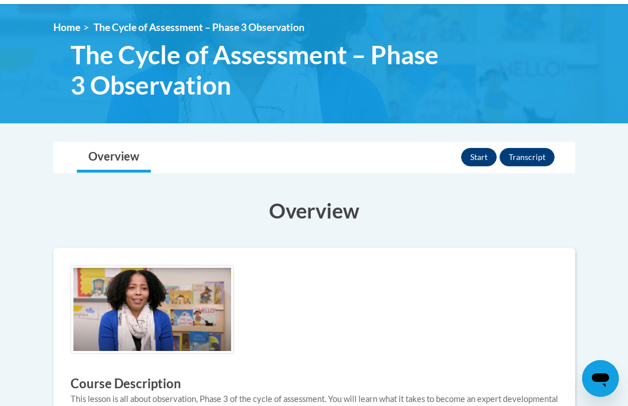
scroll to position [144, 0]
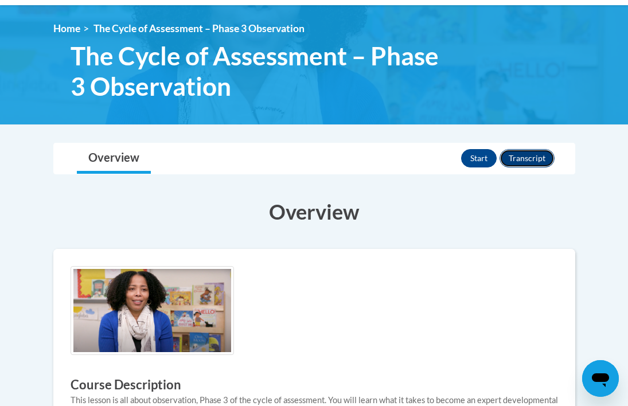
click at [537, 161] on button "Transcript" at bounding box center [526, 158] width 55 height 18
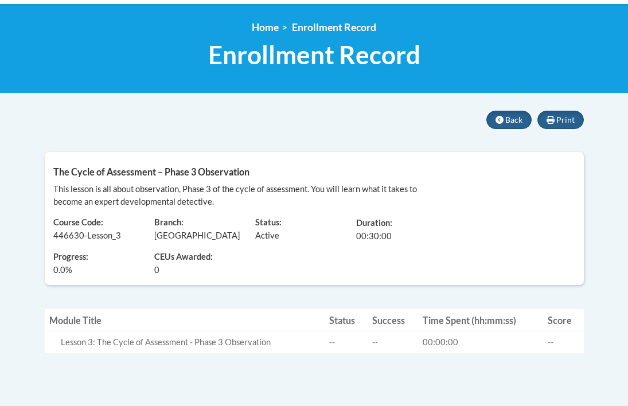
scroll to position [146, 0]
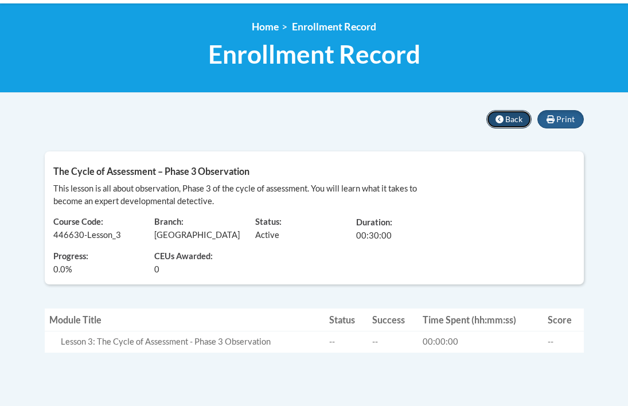
click at [512, 117] on span "Back" at bounding box center [513, 119] width 17 height 10
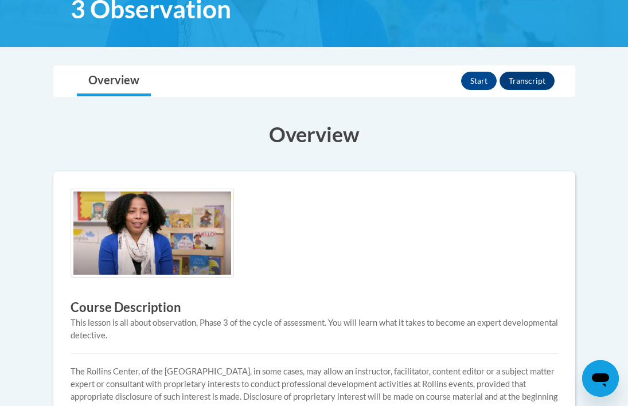
scroll to position [220, 0]
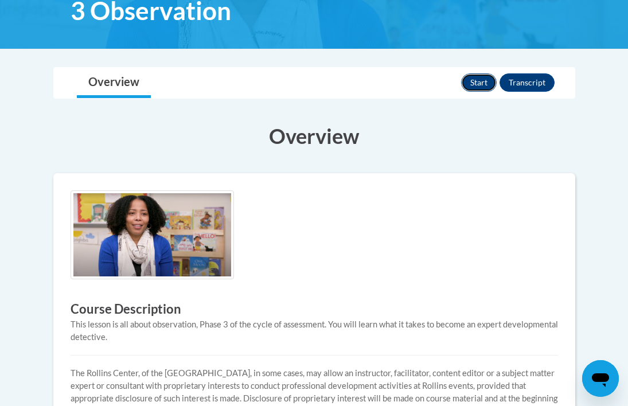
click at [476, 84] on button "Start" at bounding box center [479, 82] width 36 height 18
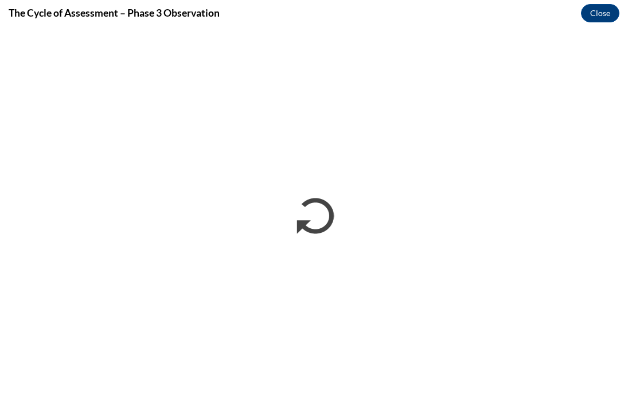
scroll to position [0, 0]
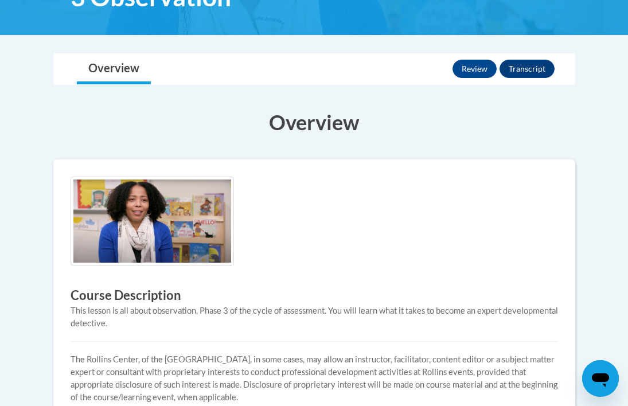
scroll to position [233, 0]
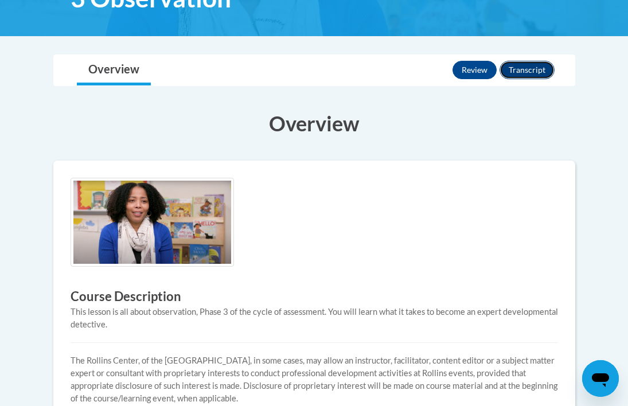
click at [532, 73] on button "Transcript" at bounding box center [526, 70] width 55 height 18
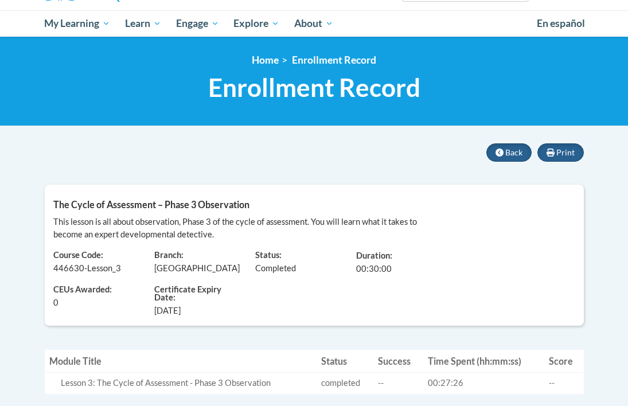
scroll to position [112, 0]
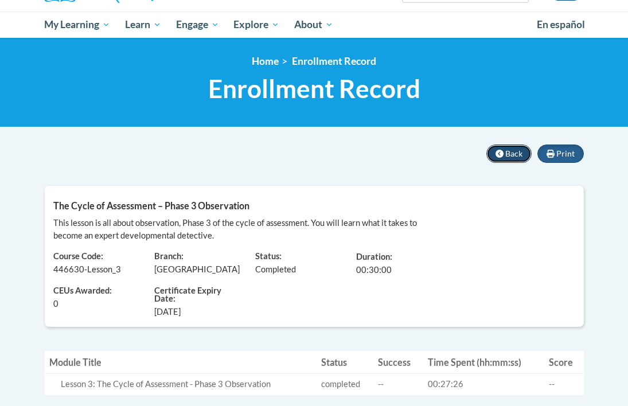
drag, startPoint x: 517, startPoint y: 150, endPoint x: 479, endPoint y: 175, distance: 46.3
click at [517, 150] on span "Back" at bounding box center [513, 153] width 17 height 10
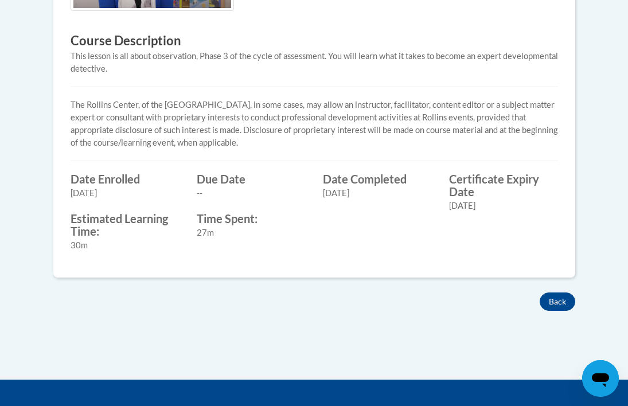
scroll to position [489, 0]
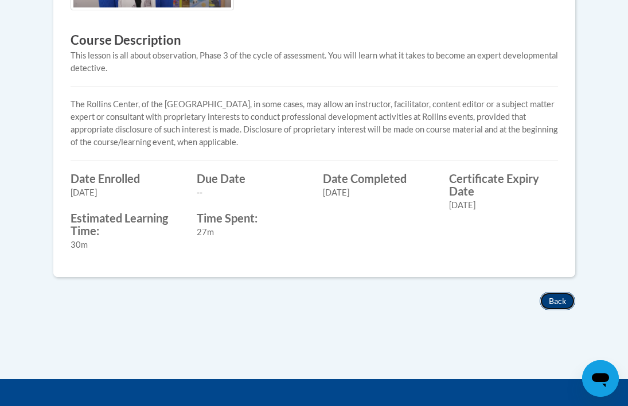
click at [554, 300] on button "Back" at bounding box center [557, 301] width 36 height 18
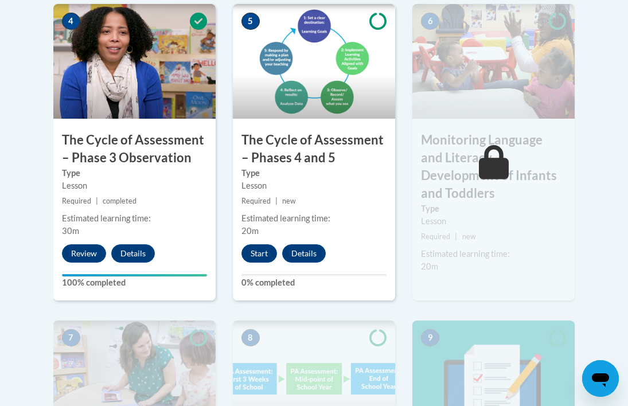
scroll to position [777, 0]
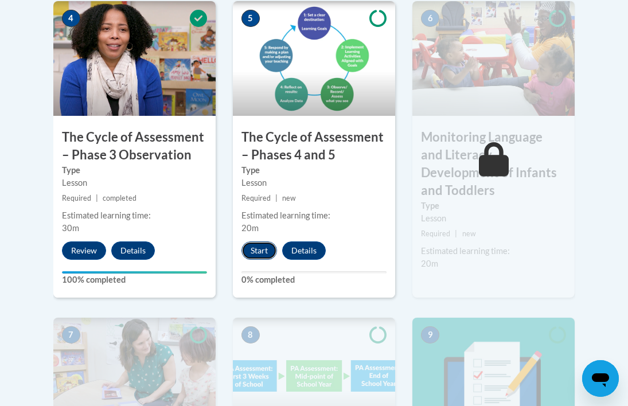
click at [264, 250] on button "Start" at bounding box center [259, 250] width 36 height 18
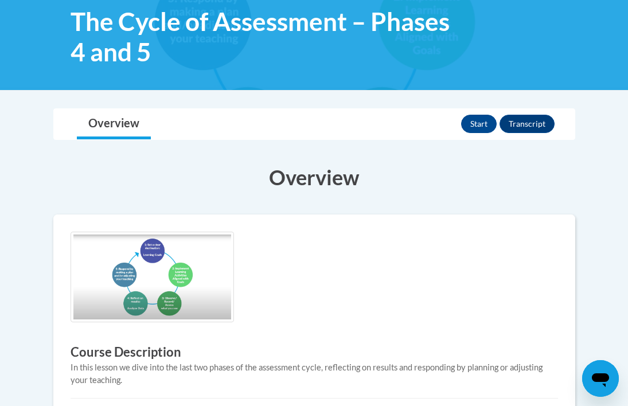
scroll to position [175, 0]
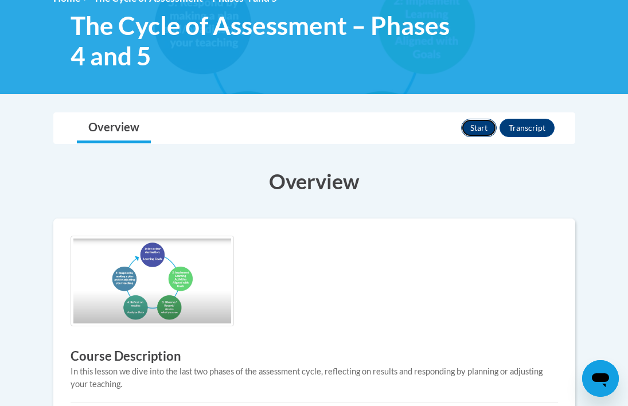
click at [481, 130] on button "Start" at bounding box center [479, 128] width 36 height 18
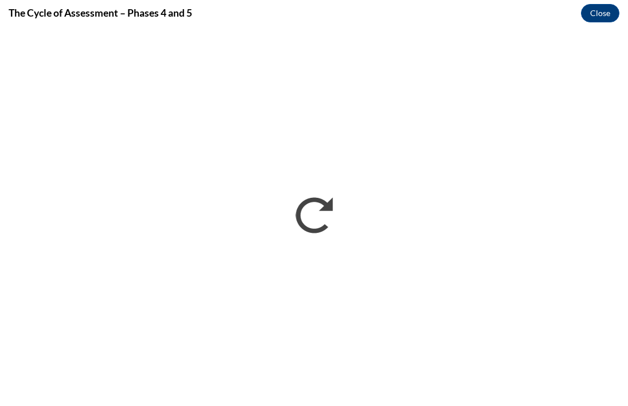
scroll to position [0, 0]
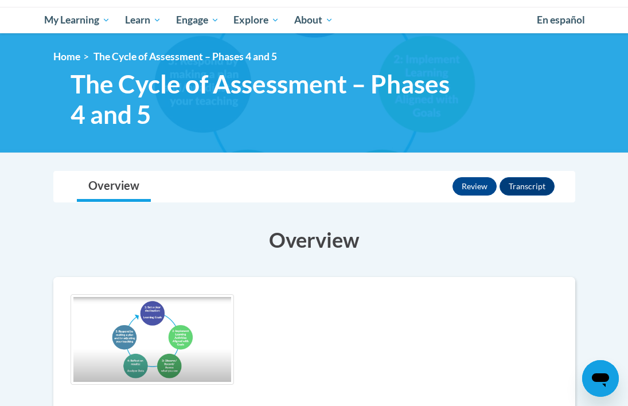
scroll to position [117, 0]
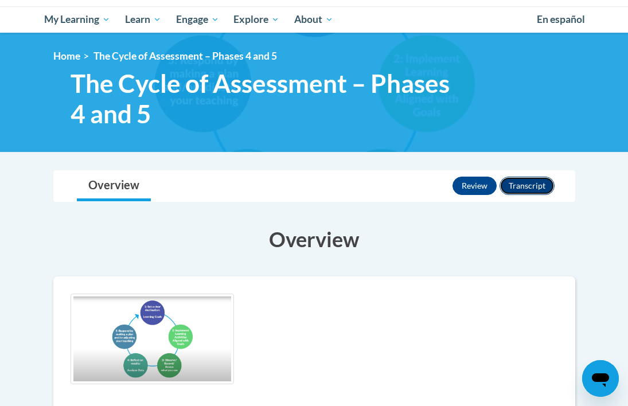
click at [533, 187] on button "Transcript" at bounding box center [526, 186] width 55 height 18
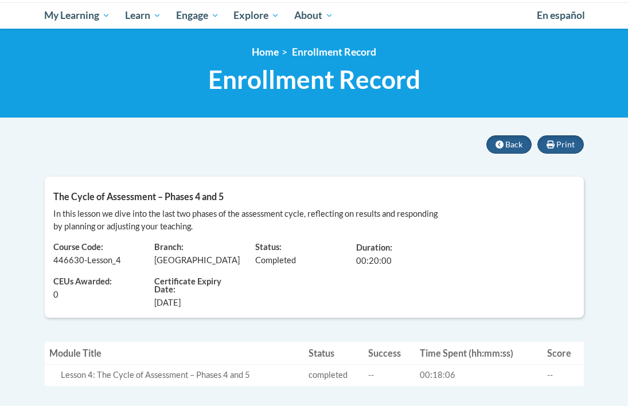
scroll to position [122, 0]
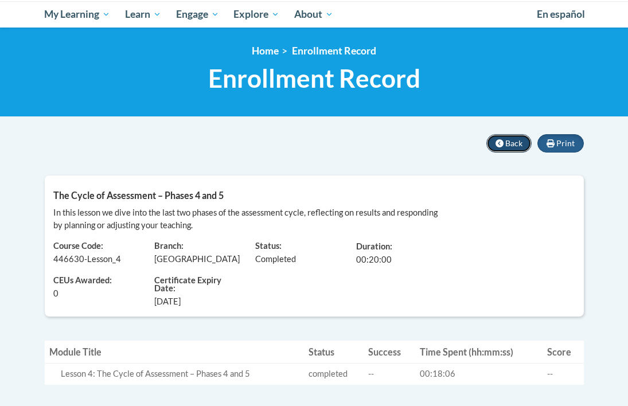
click at [509, 144] on span "Back" at bounding box center [513, 143] width 17 height 10
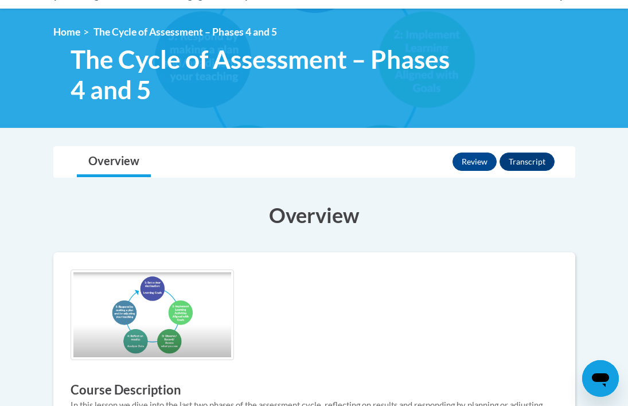
scroll to position [142, 0]
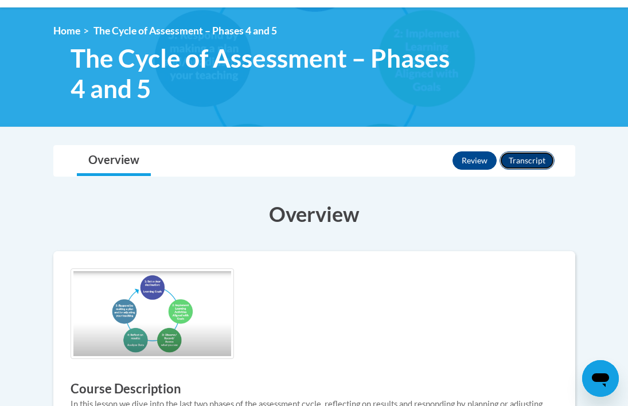
click at [526, 163] on button "Transcript" at bounding box center [526, 160] width 55 height 18
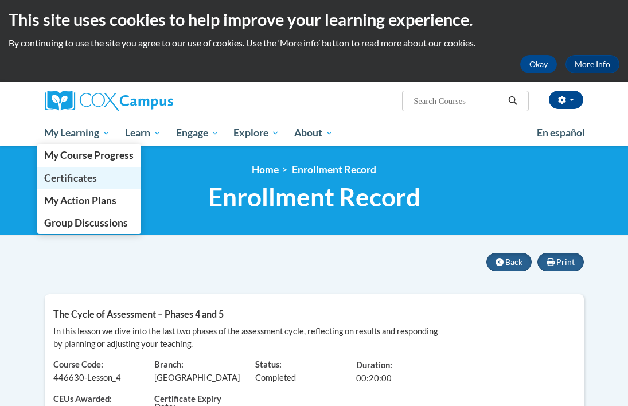
scroll to position [4, 0]
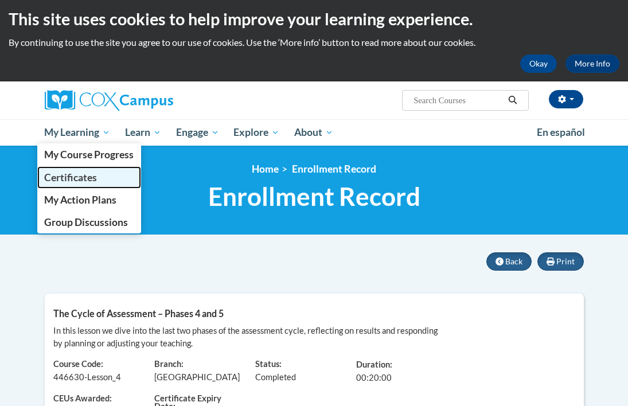
click at [90, 179] on span "Certificates" at bounding box center [70, 177] width 53 height 12
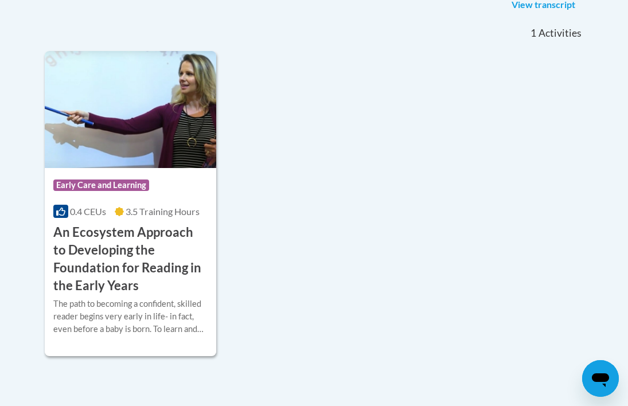
scroll to position [326, 0]
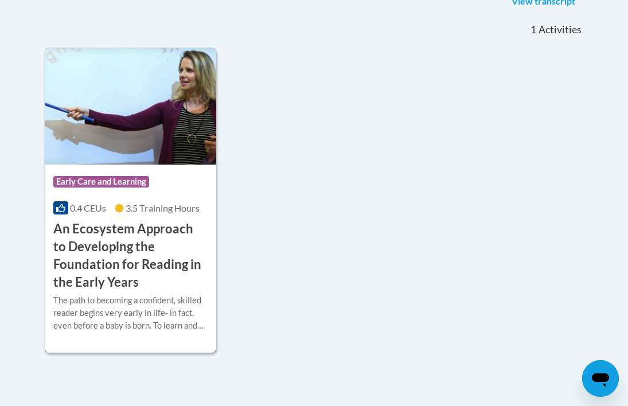
click at [172, 146] on img at bounding box center [130, 106] width 171 height 117
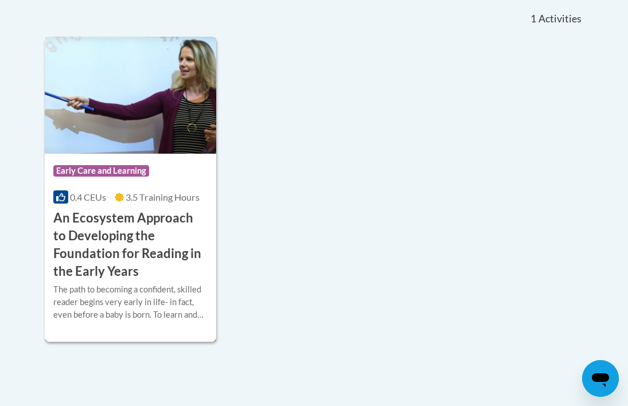
scroll to position [348, 0]
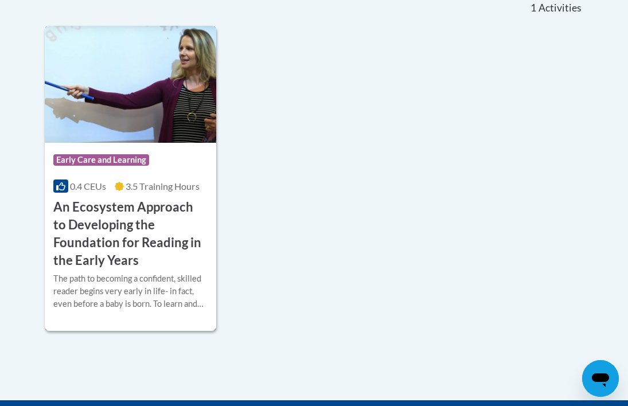
click at [171, 171] on div "Course Category: Early Care and Learning" at bounding box center [130, 161] width 154 height 26
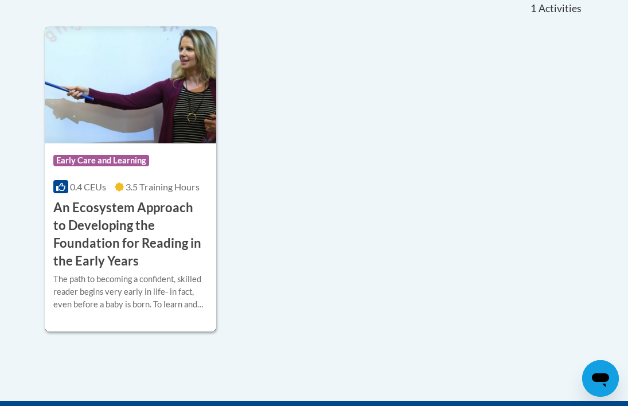
click at [122, 167] on span "Early Care and Learning" at bounding box center [102, 162] width 99 height 14
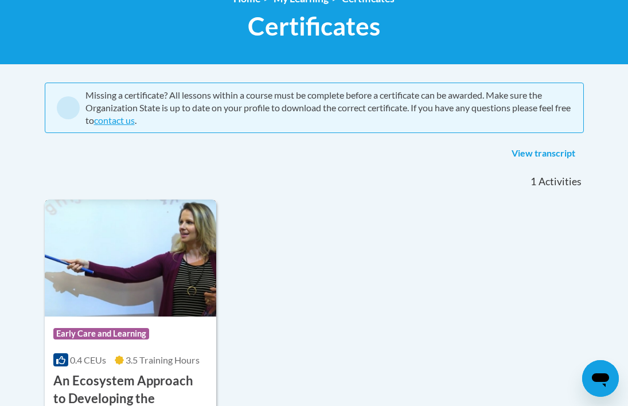
scroll to position [129, 0]
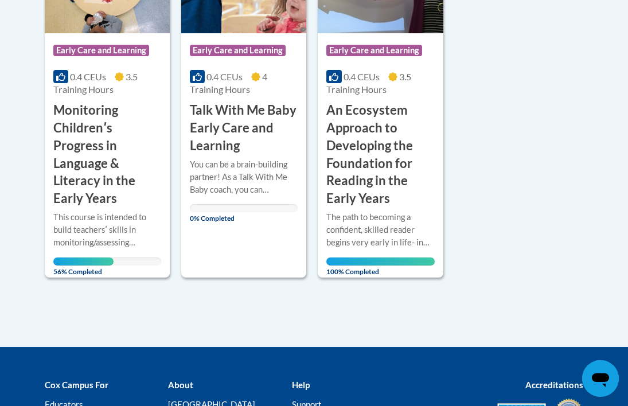
scroll to position [379, 0]
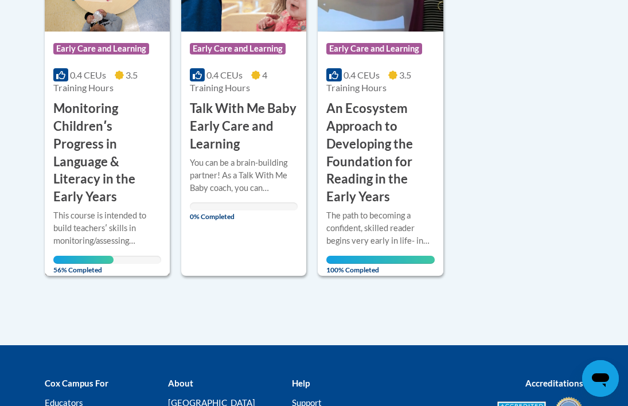
click at [122, 166] on h3 "Monitoring Childrenʹs Progress in Language & Literacy in the Early Years" at bounding box center [107, 153] width 108 height 106
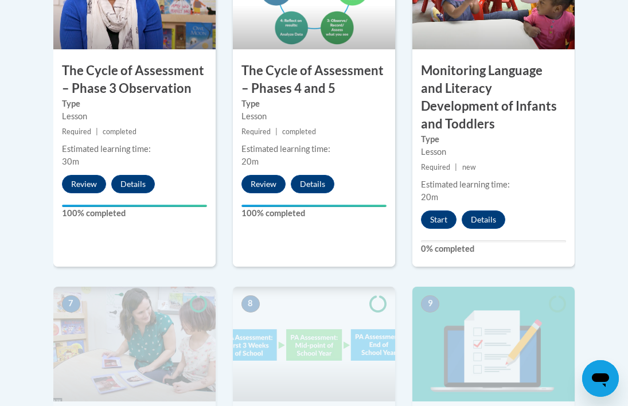
scroll to position [848, 0]
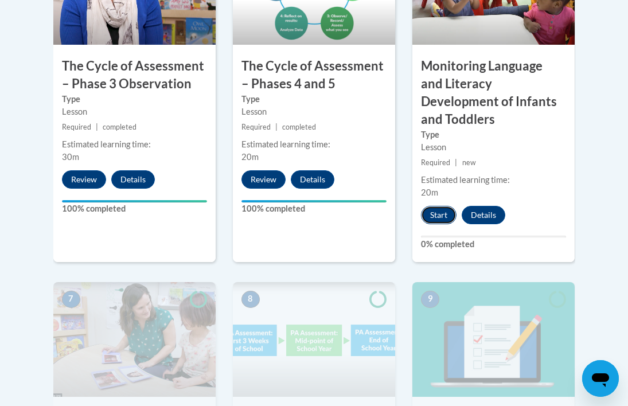
click at [438, 206] on button "Start" at bounding box center [439, 215] width 36 height 18
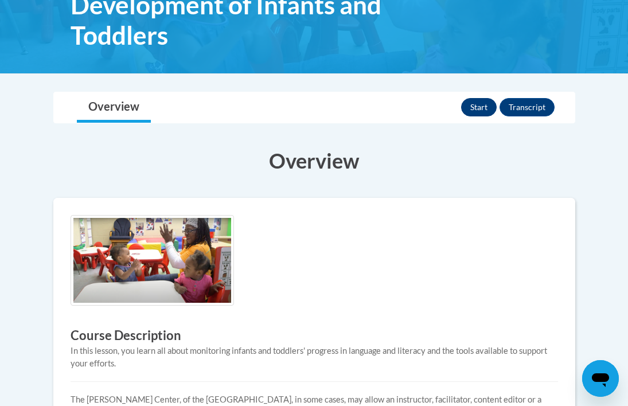
scroll to position [225, 0]
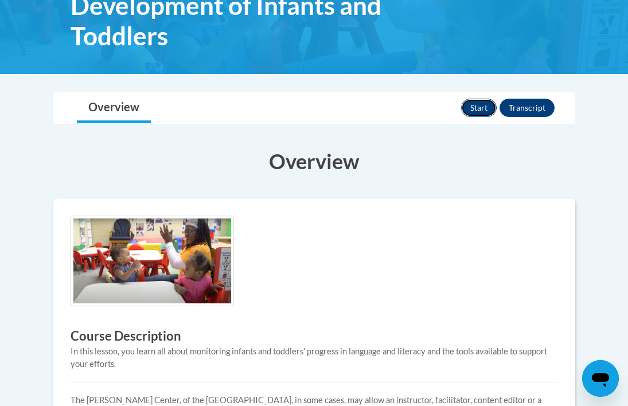
click at [478, 109] on button "Start" at bounding box center [479, 108] width 36 height 18
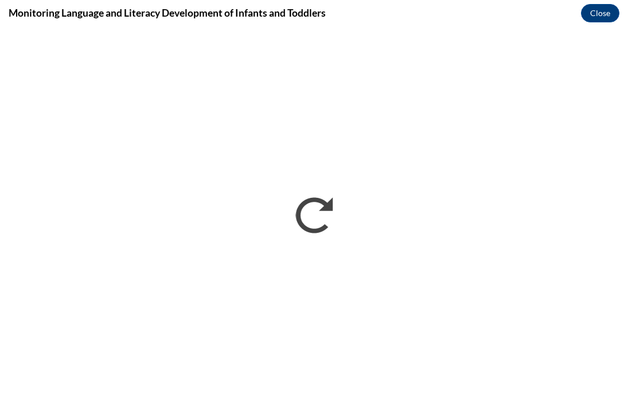
scroll to position [0, 0]
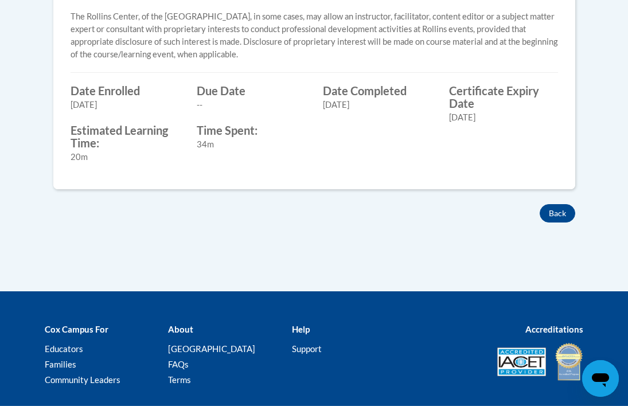
scroll to position [612, 0]
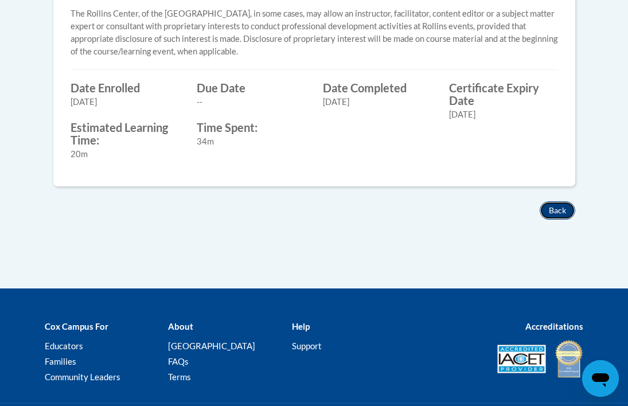
click at [558, 206] on button "Back" at bounding box center [557, 210] width 36 height 18
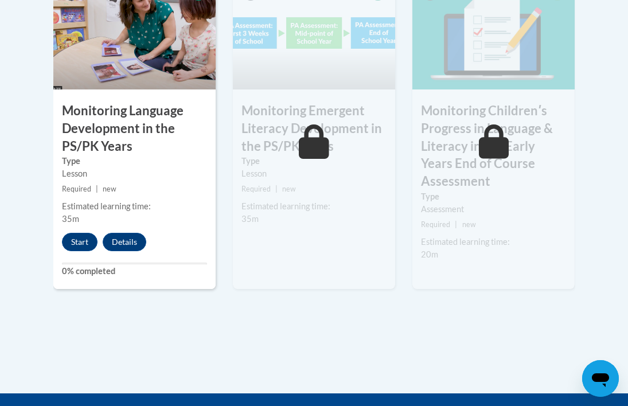
scroll to position [1151, 0]
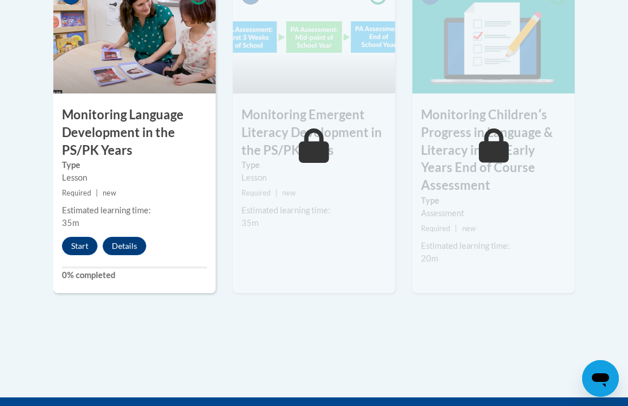
click at [347, 187] on small "Required | new" at bounding box center [314, 193] width 162 height 13
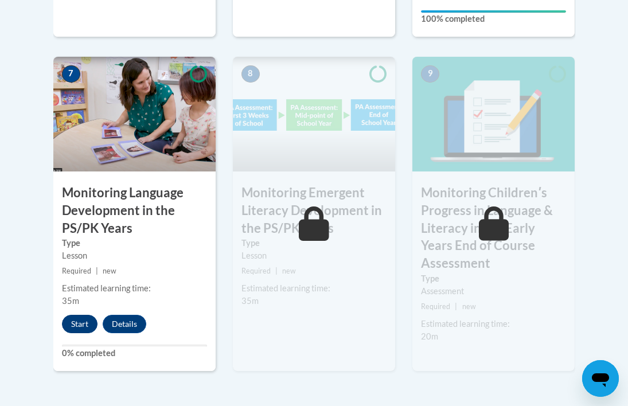
scroll to position [1072, 0]
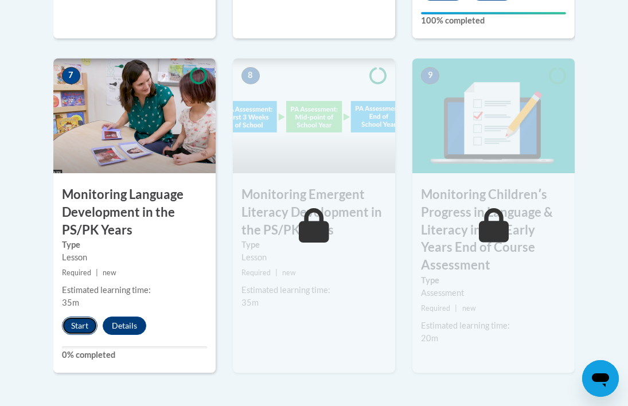
drag, startPoint x: 79, startPoint y: 307, endPoint x: 85, endPoint y: 304, distance: 7.5
click at [79, 316] on button "Start" at bounding box center [80, 325] width 36 height 18
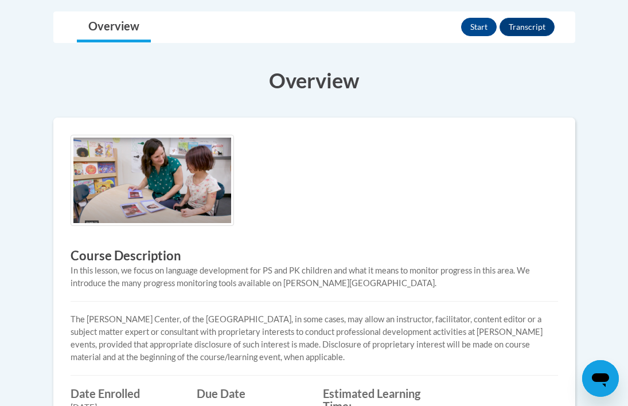
scroll to position [274, 0]
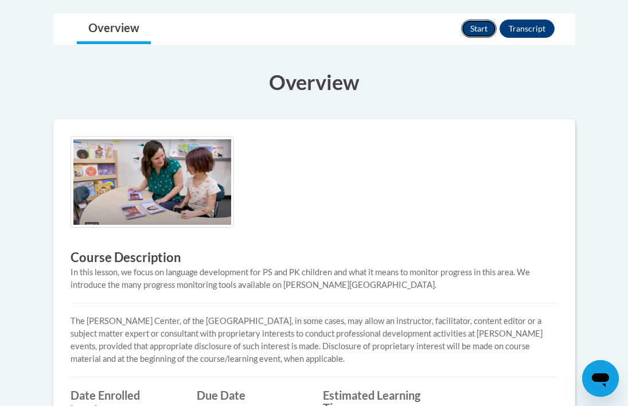
click at [483, 28] on button "Start" at bounding box center [479, 28] width 36 height 18
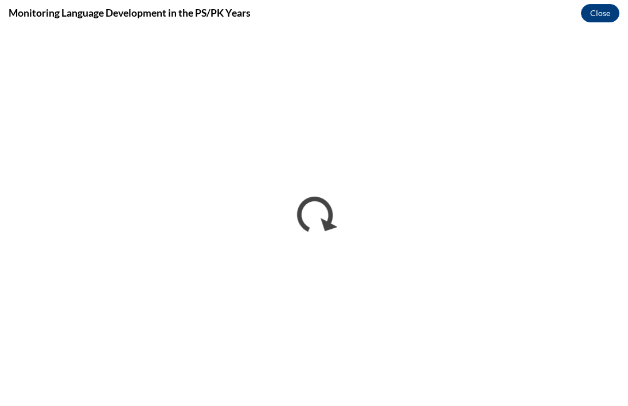
scroll to position [0, 0]
